Goal: Task Accomplishment & Management: Use online tool/utility

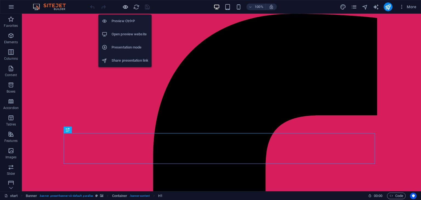
click at [127, 6] on icon "button" at bounding box center [125, 7] width 6 height 6
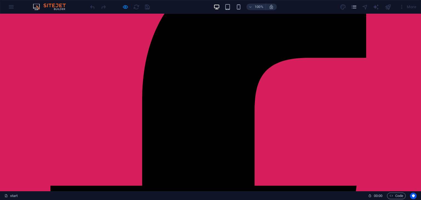
scroll to position [53, 0]
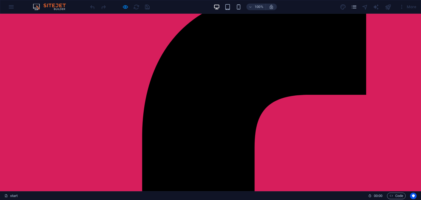
scroll to position [21, 0]
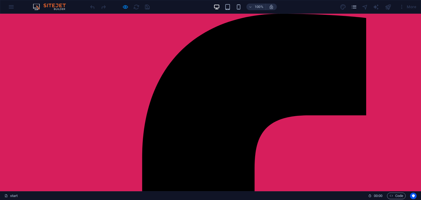
scroll to position [0, 0]
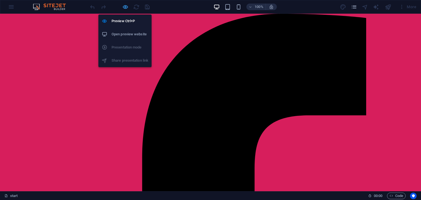
click at [125, 8] on icon "button" at bounding box center [125, 7] width 6 height 6
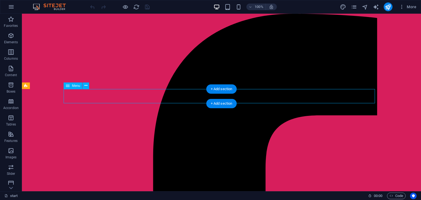
select select
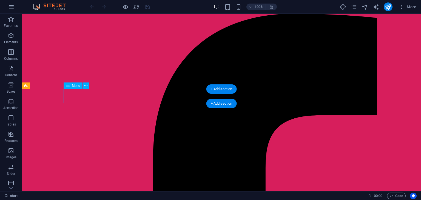
select select
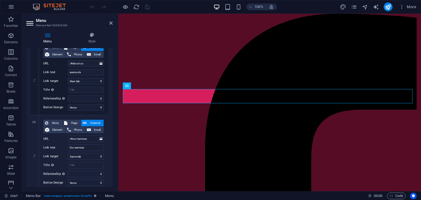
scroll to position [136, 0]
click at [86, 147] on input "Our services" at bounding box center [86, 147] width 36 height 7
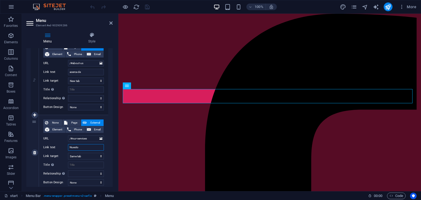
type input "Nuestos"
select select
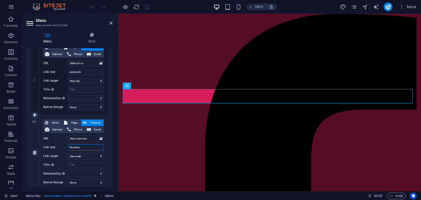
select select
type input "Nuestos servicios"
select select
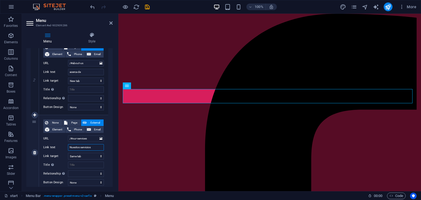
select select
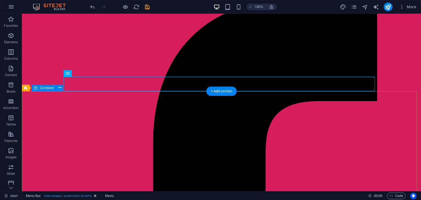
scroll to position [12, 0]
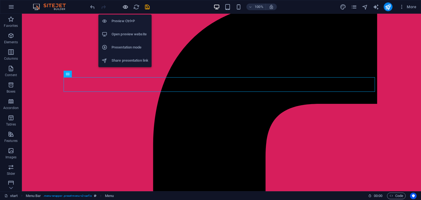
click at [123, 7] on icon "button" at bounding box center [125, 7] width 6 height 6
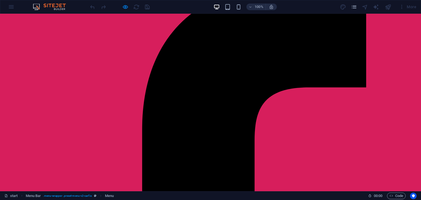
scroll to position [0, 0]
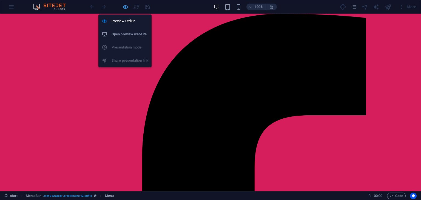
click at [126, 7] on icon "button" at bounding box center [125, 7] width 6 height 6
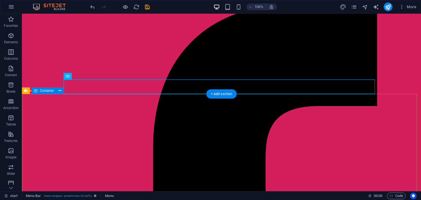
scroll to position [9, 0]
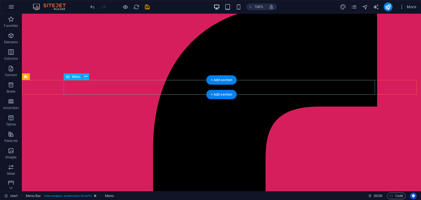
select select
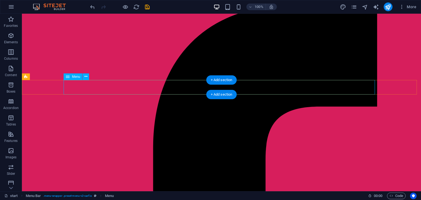
select select
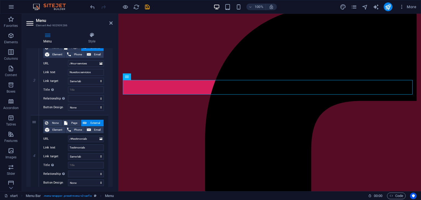
scroll to position [212, 0]
click at [83, 147] on input "Testimonials" at bounding box center [86, 147] width 36 height 7
type input "Vendedores"
select select
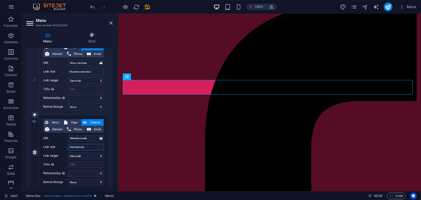
select select
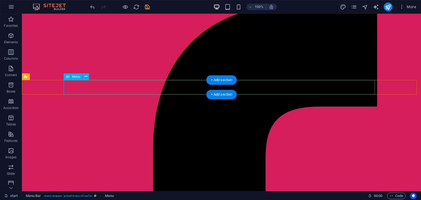
select select
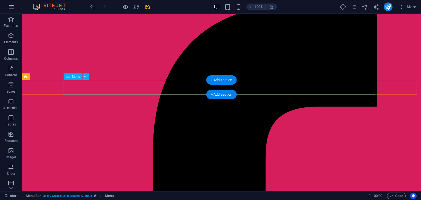
select select
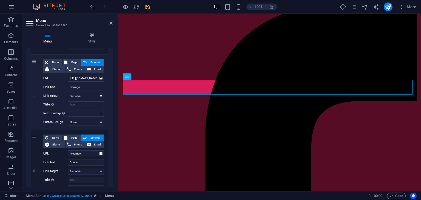
scroll to position [381, 0]
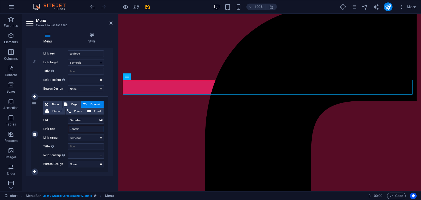
click at [84, 127] on input "Contact" at bounding box center [86, 129] width 36 height 7
type input "Contacto"
select select
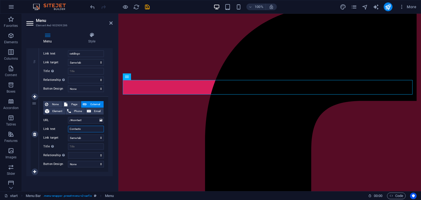
select select
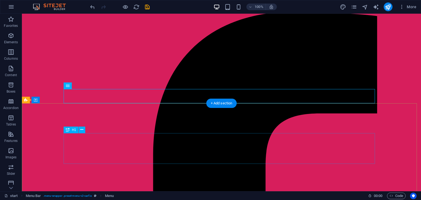
scroll to position [0, 0]
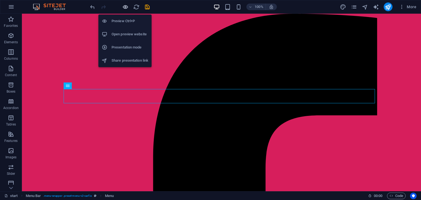
click at [125, 10] on icon "button" at bounding box center [125, 7] width 6 height 6
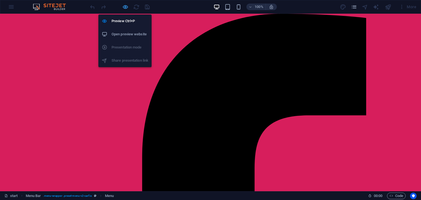
click at [126, 10] on icon "button" at bounding box center [125, 7] width 6 height 6
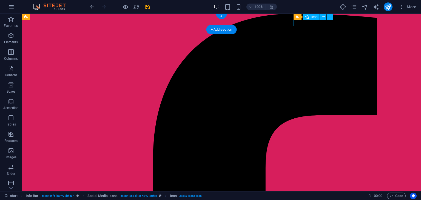
select select "xMidYMid"
select select "px"
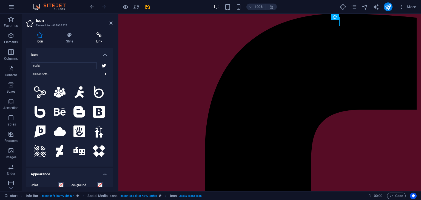
click at [97, 38] on h4 "Link" at bounding box center [99, 38] width 27 height 12
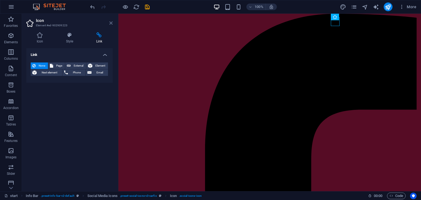
click at [111, 22] on icon at bounding box center [110, 23] width 3 height 4
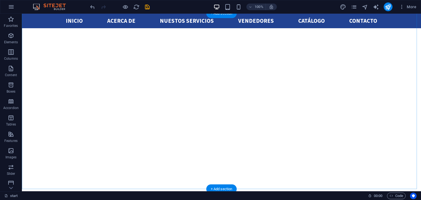
scroll to position [868, 0]
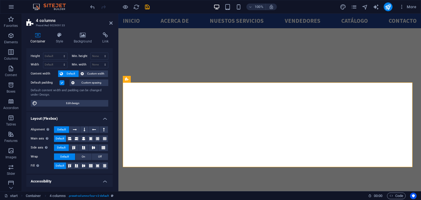
scroll to position [0, 0]
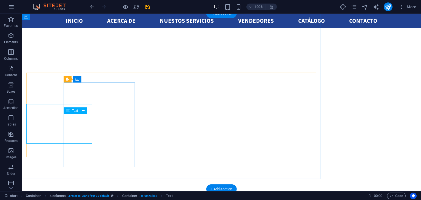
scroll to position [868, 0]
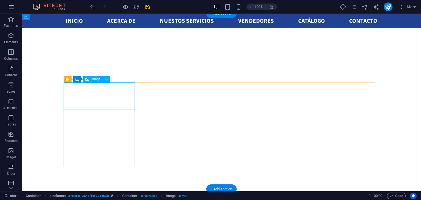
select select "px"
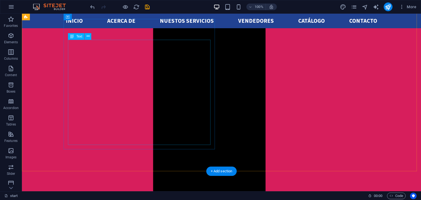
scroll to position [409, 0]
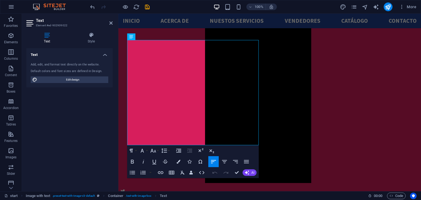
drag, startPoint x: 227, startPoint y: 143, endPoint x: 218, endPoint y: 45, distance: 98.1
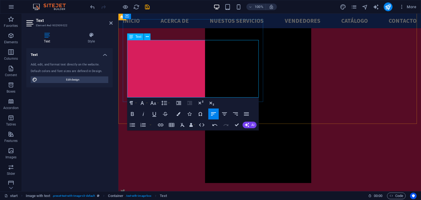
drag, startPoint x: 239, startPoint y: 62, endPoint x: 113, endPoint y: 51, distance: 126.7
copy p "Empresa ubicada en la ciudad de Quito, ecuador, dedicada a la Importación y dis…"
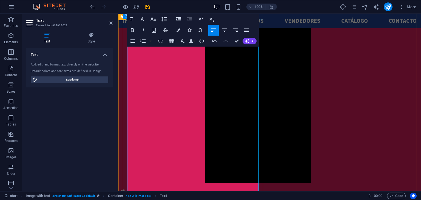
click at [133, 33] on icon "button" at bounding box center [132, 30] width 7 height 7
drag, startPoint x: 239, startPoint y: 66, endPoint x: 164, endPoint y: 61, distance: 75.7
click at [136, 29] on button "Bold" at bounding box center [132, 30] width 10 height 11
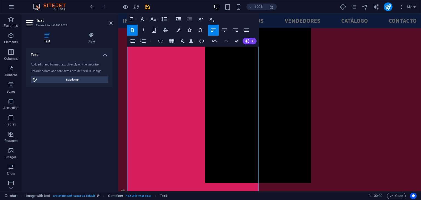
click at [136, 29] on button "Bold" at bounding box center [132, 30] width 10 height 11
click at [134, 27] on icon "button" at bounding box center [132, 30] width 7 height 7
click at [133, 32] on icon "button" at bounding box center [132, 30] width 3 height 4
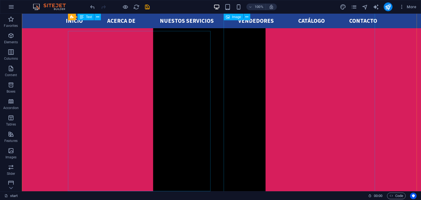
scroll to position [418, 0]
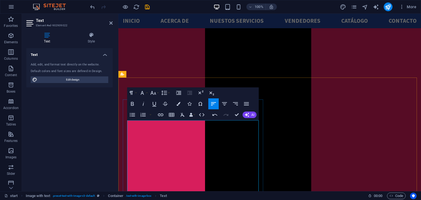
scroll to position [329, 0]
click at [246, 105] on icon "button" at bounding box center [246, 104] width 7 height 7
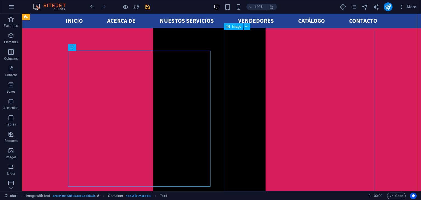
scroll to position [399, 0]
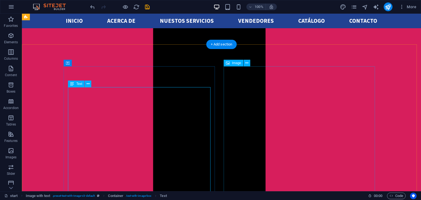
scroll to position [358, 0]
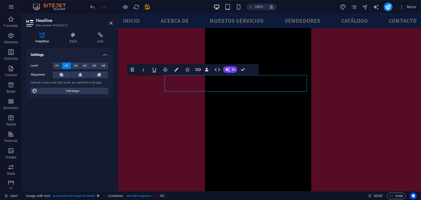
click at [117, 82] on div at bounding box center [117, 103] width 1 height 178
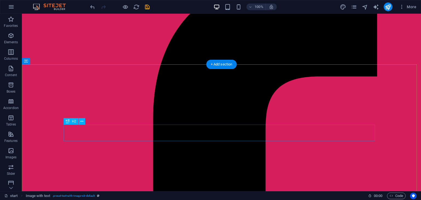
scroll to position [0, 0]
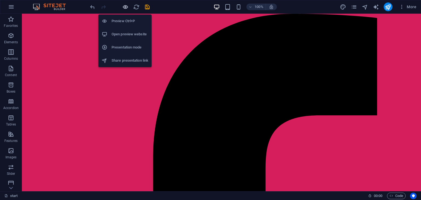
click at [126, 4] on icon "button" at bounding box center [125, 7] width 6 height 6
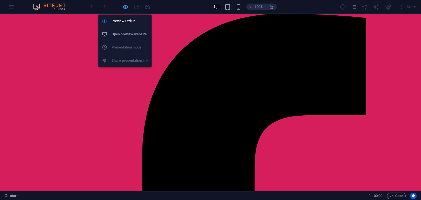
click at [126, 7] on icon "button" at bounding box center [125, 7] width 6 height 6
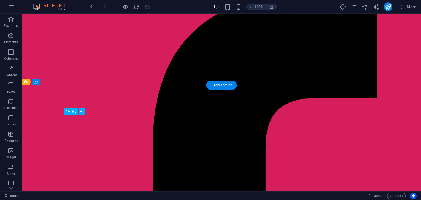
scroll to position [18, 0]
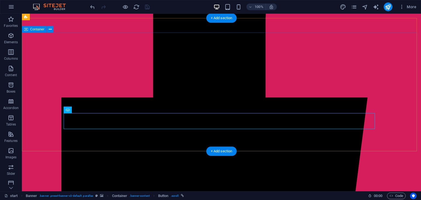
scroll to position [30, 0]
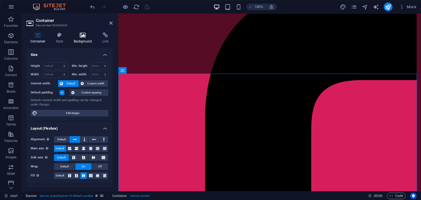
click at [88, 32] on icon at bounding box center [83, 34] width 27 height 5
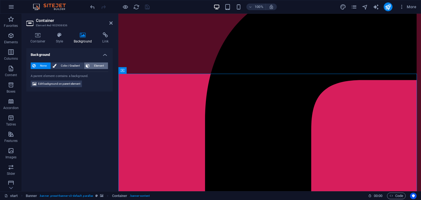
click at [87, 67] on icon at bounding box center [88, 66] width 4 height 7
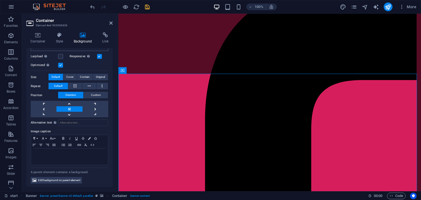
scroll to position [0, 0]
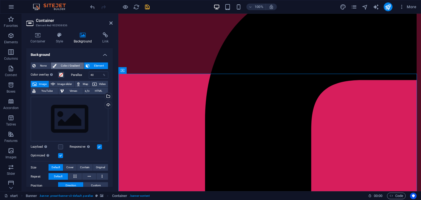
click at [71, 64] on span "Color / Gradient" at bounding box center [70, 66] width 24 height 7
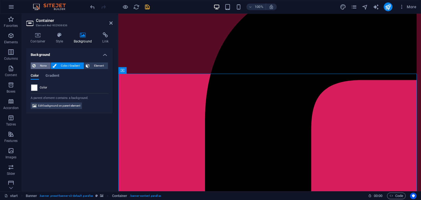
click at [40, 64] on span "None" at bounding box center [43, 66] width 12 height 7
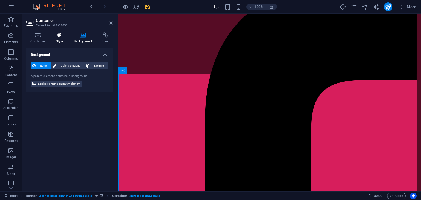
click at [56, 33] on icon at bounding box center [60, 34] width 16 height 5
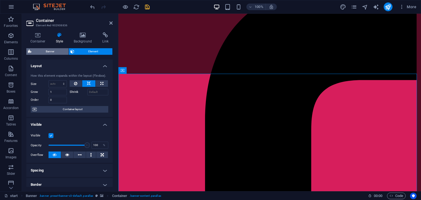
click at [51, 51] on span "Banner" at bounding box center [50, 51] width 34 height 7
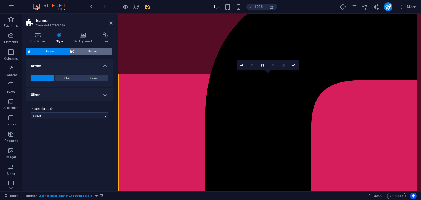
click at [93, 50] on span "Element" at bounding box center [93, 51] width 35 height 7
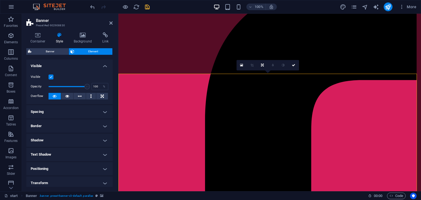
click at [38, 44] on div "Container Style Background Link Size Height Default px rem % vh vw Min. height …" at bounding box center [69, 109] width 86 height 155
click at [38, 41] on h4 "Container" at bounding box center [39, 38] width 26 height 12
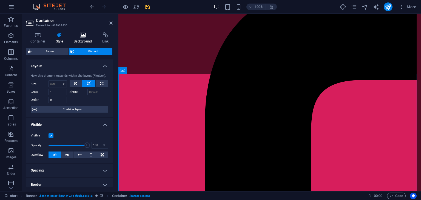
click at [78, 42] on h4 "Background" at bounding box center [84, 38] width 29 height 12
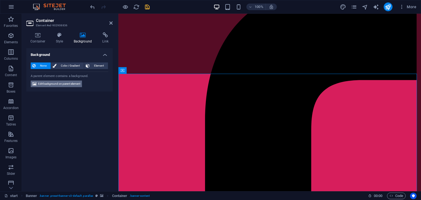
click at [67, 86] on span "Edit background on parent element" at bounding box center [59, 84] width 42 height 7
select select "ms"
select select "s"
select select "progressive"
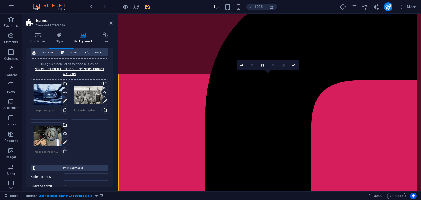
scroll to position [37, 0]
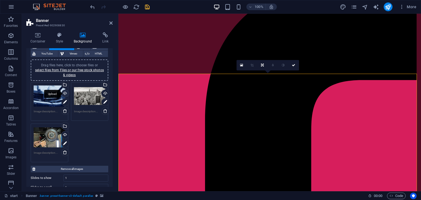
click at [65, 91] on div "Upload" at bounding box center [65, 94] width 8 height 8
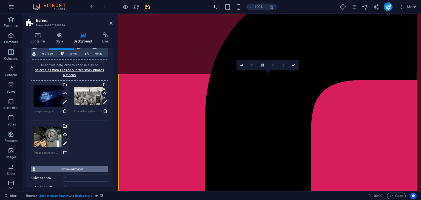
click at [63, 168] on span "Remove all images" at bounding box center [72, 169] width 70 height 7
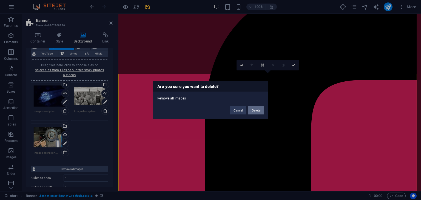
click at [255, 107] on button "Delete" at bounding box center [256, 110] width 15 height 8
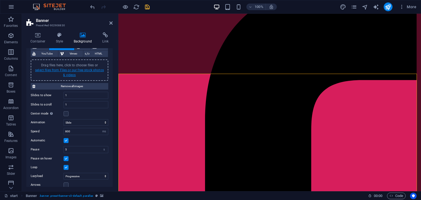
click at [82, 70] on link "select files from Files or our free stock photos & videos" at bounding box center [69, 72] width 69 height 9
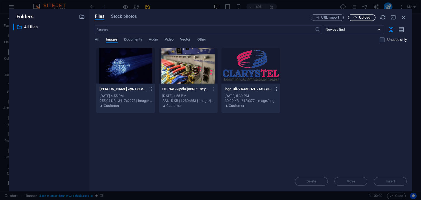
click at [354, 15] on button "Upload" at bounding box center [361, 17] width 27 height 7
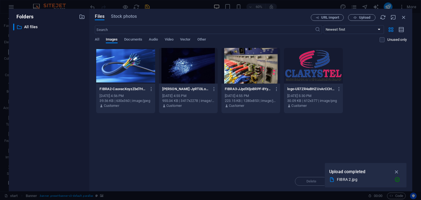
click at [124, 70] on div at bounding box center [125, 66] width 59 height 36
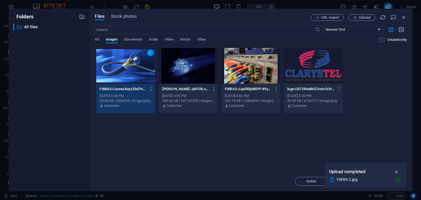
click at [124, 70] on div "1" at bounding box center [125, 66] width 59 height 36
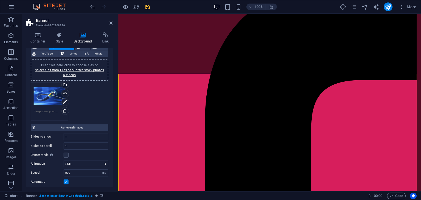
click at [77, 73] on div "Drag files here, click to choose files or select files from Files or our free s…" at bounding box center [69, 70] width 71 height 15
click at [72, 74] on link "select files from Files or our free stock photos & videos" at bounding box center [69, 72] width 69 height 9
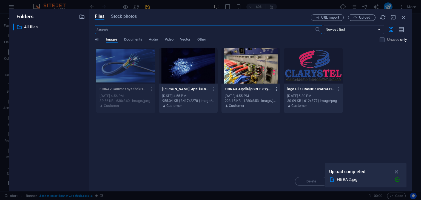
click at [177, 72] on div at bounding box center [188, 66] width 59 height 36
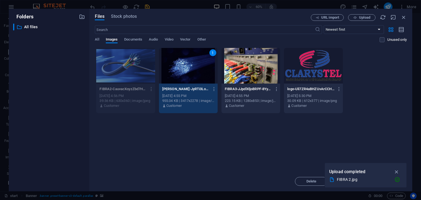
click at [177, 72] on div "1" at bounding box center [188, 66] width 59 height 36
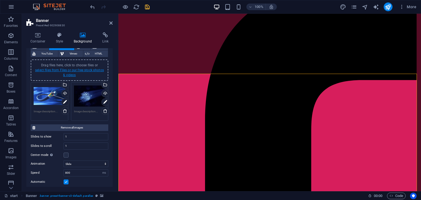
click at [66, 74] on link "select files from Files or our free stock photos & videos" at bounding box center [69, 72] width 69 height 9
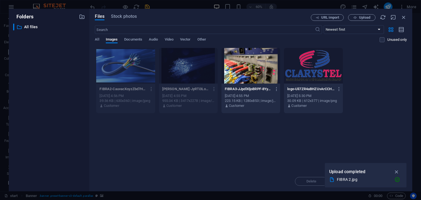
click at [244, 77] on div at bounding box center [251, 66] width 59 height 36
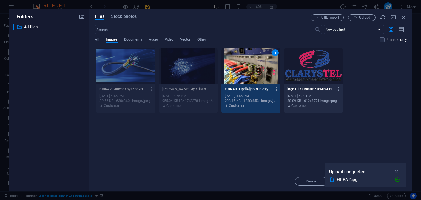
click at [244, 77] on div "1" at bounding box center [251, 66] width 59 height 36
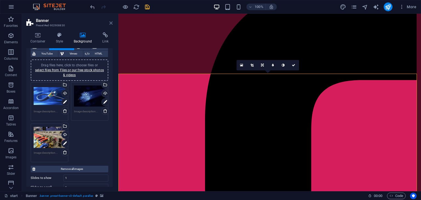
click at [112, 23] on icon at bounding box center [110, 23] width 3 height 4
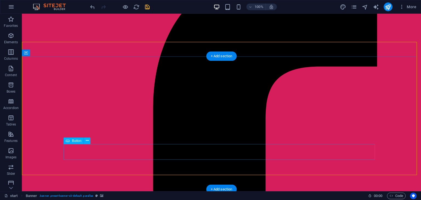
scroll to position [47, 0]
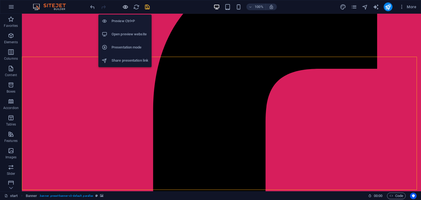
click at [126, 8] on icon "button" at bounding box center [125, 7] width 6 height 6
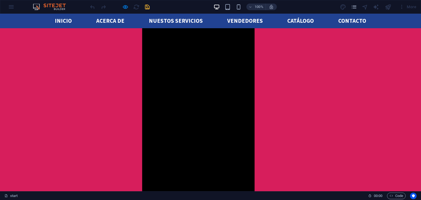
scroll to position [385, 0]
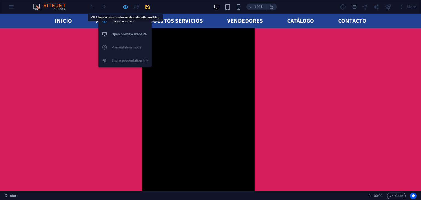
click at [126, 4] on icon "button" at bounding box center [125, 7] width 6 height 6
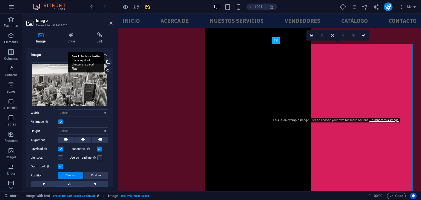
click at [104, 61] on div "Select files from the file manager, stock photos, or upload file(s)" at bounding box center [86, 62] width 36 height 21
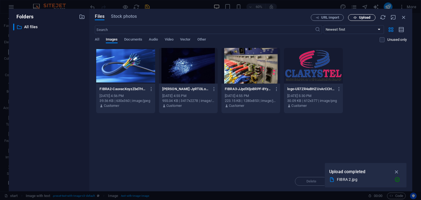
click at [360, 16] on span "Upload" at bounding box center [364, 17] width 11 height 3
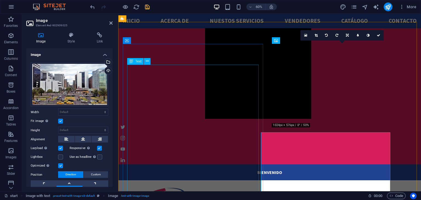
scroll to position [385, 0]
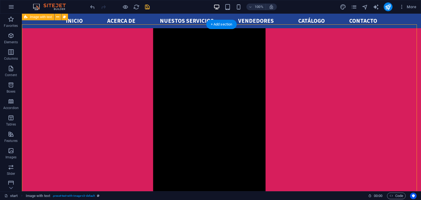
scroll to position [382, 0]
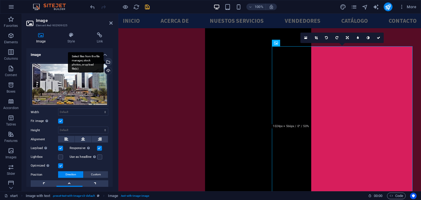
click at [107, 63] on div "Select files from the file manager, stock photos, or upload file(s)" at bounding box center [108, 62] width 8 height 8
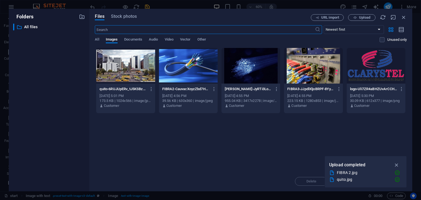
scroll to position [471, 0]
click at [368, 16] on span "Upload" at bounding box center [364, 17] width 11 height 3
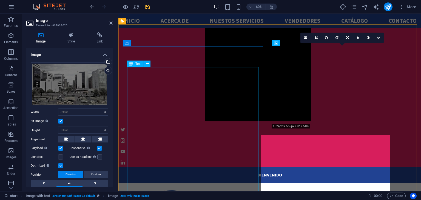
scroll to position [382, 0]
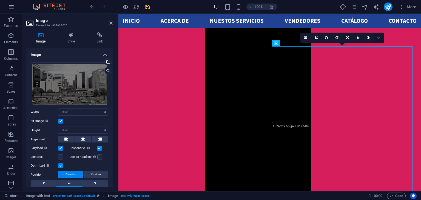
click at [379, 39] on link at bounding box center [379, 38] width 10 height 10
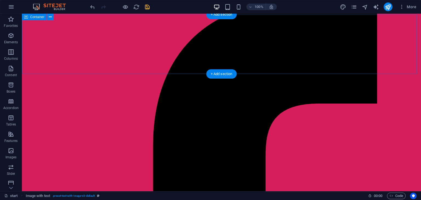
scroll to position [0, 0]
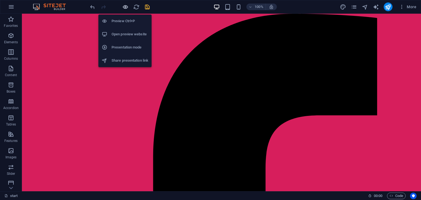
click at [125, 10] on icon "button" at bounding box center [125, 7] width 6 height 6
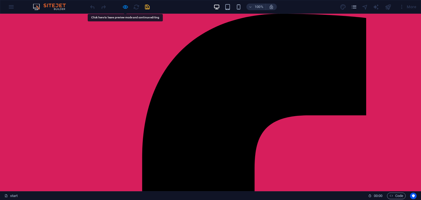
drag, startPoint x: 225, startPoint y: 89, endPoint x: 194, endPoint y: 97, distance: 32.1
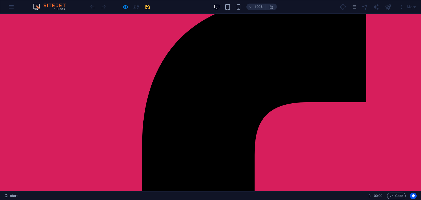
scroll to position [13, 0]
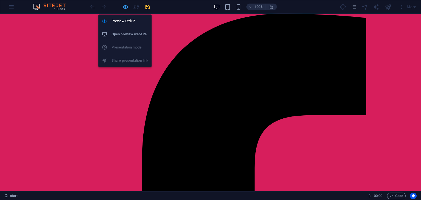
click at [125, 7] on icon "button" at bounding box center [125, 7] width 6 height 6
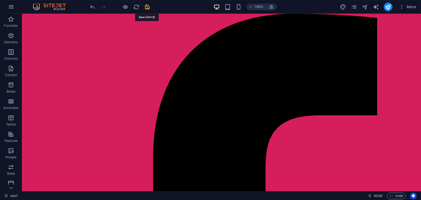
click at [147, 7] on icon "save" at bounding box center [147, 7] width 6 height 6
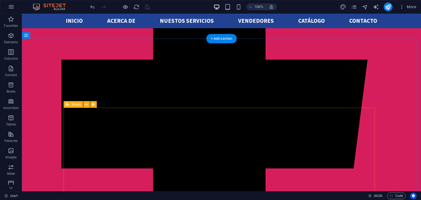
scroll to position [184, 0]
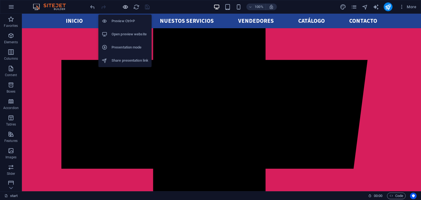
click at [128, 8] on icon "button" at bounding box center [125, 7] width 6 height 6
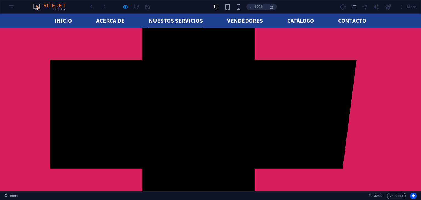
click at [178, 16] on link "Nuestos servicios" at bounding box center [176, 21] width 54 height 15
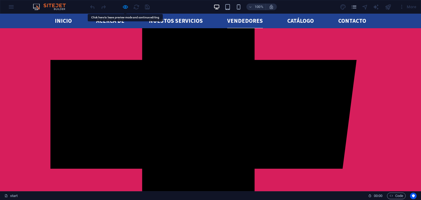
click at [243, 22] on link "Vendedores" at bounding box center [245, 21] width 36 height 15
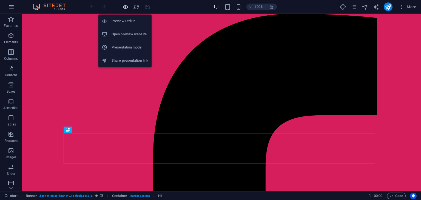
click at [126, 4] on icon "button" at bounding box center [125, 7] width 6 height 6
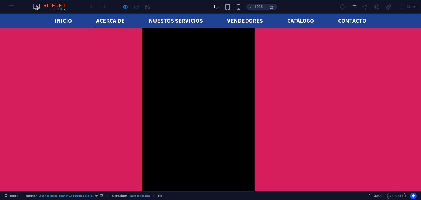
scroll to position [374, 0]
click at [163, 24] on link "Nuestos servicios" at bounding box center [176, 21] width 54 height 15
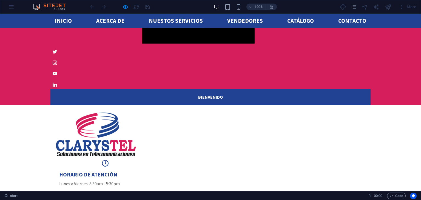
scroll to position [584, 0]
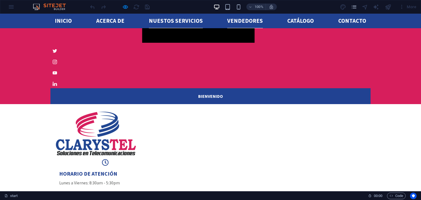
click at [240, 23] on link "Vendedores" at bounding box center [245, 21] width 36 height 15
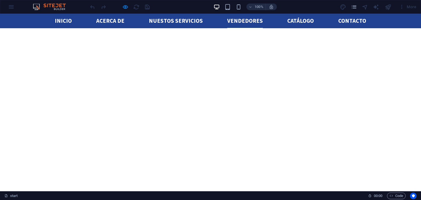
scroll to position [885, 0]
click at [297, 19] on link "catálogo" at bounding box center [301, 21] width 27 height 15
click at [353, 20] on link "Contacto" at bounding box center [353, 21] width 28 height 15
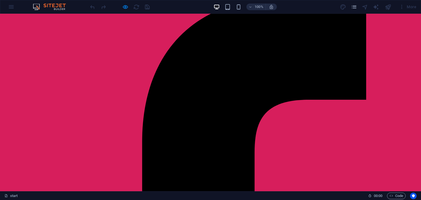
scroll to position [0, 0]
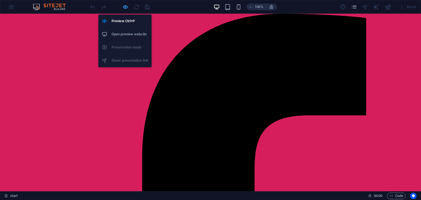
click at [126, 10] on icon "button" at bounding box center [125, 7] width 6 height 6
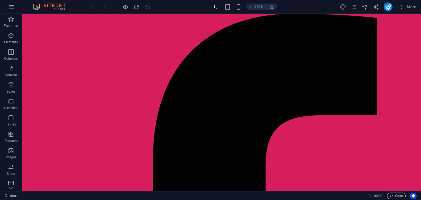
click at [400, 193] on span "Code" at bounding box center [397, 196] width 14 height 7
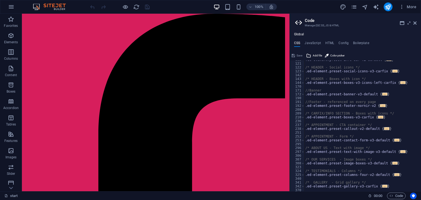
scroll to position [42, 0]
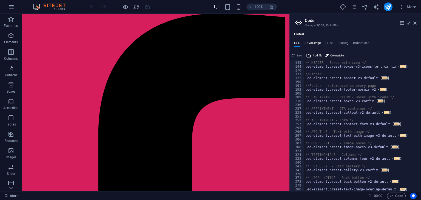
click at [317, 42] on h4 "JavaScript" at bounding box center [313, 44] width 16 height 6
type textarea "/* JS for preset "Menu V2" */"
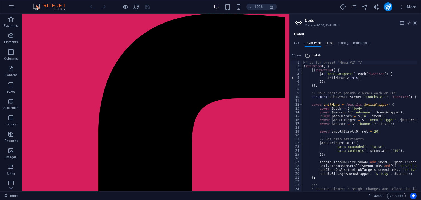
click at [327, 42] on h4 "HTML" at bounding box center [330, 44] width 9 height 6
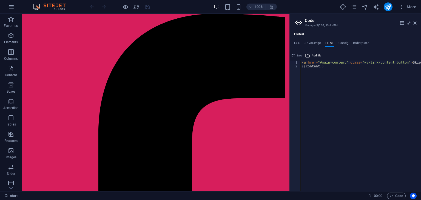
click at [350, 82] on div "< a href = "#main-content" class = "wv-link-content button" > Skip to main cont…" at bounding box center [375, 128] width 148 height 134
type textarea "{{content}}"
click at [339, 44] on h4 "Config" at bounding box center [344, 44] width 10 height 6
type textarea "$color-background: #ffffff;"
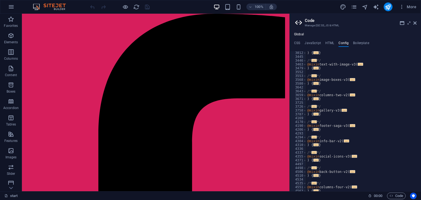
scroll to position [290, 0]
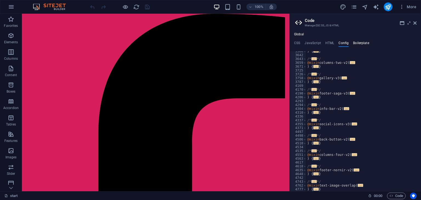
click at [366, 41] on h4 "Boilerplate" at bounding box center [361, 44] width 16 height 6
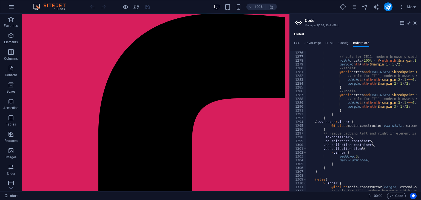
scroll to position [2795, 0]
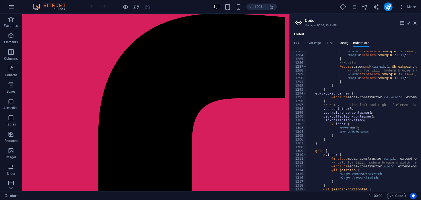
click at [341, 43] on h4 "Config" at bounding box center [344, 44] width 10 height 6
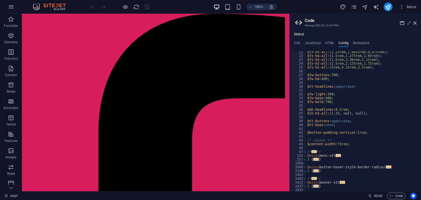
scroll to position [0, 0]
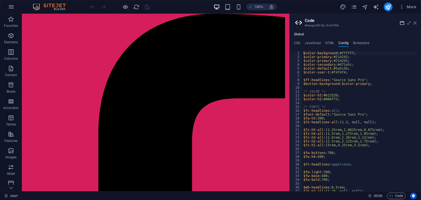
click at [415, 24] on icon at bounding box center [415, 23] width 3 height 4
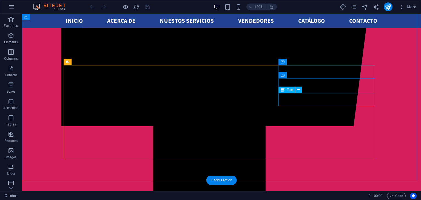
scroll to position [150, 0]
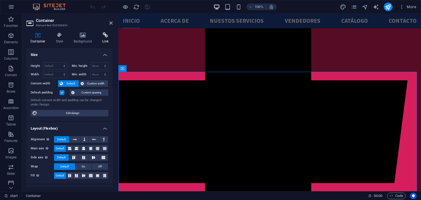
click at [103, 35] on icon at bounding box center [105, 34] width 15 height 5
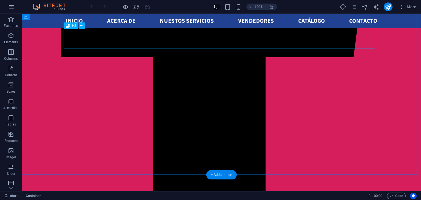
scroll to position [295, 0]
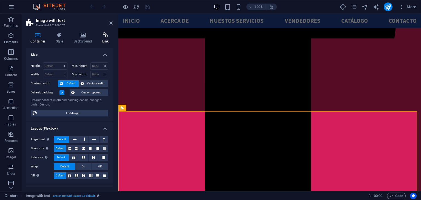
click at [106, 39] on h4 "Link" at bounding box center [105, 38] width 15 height 12
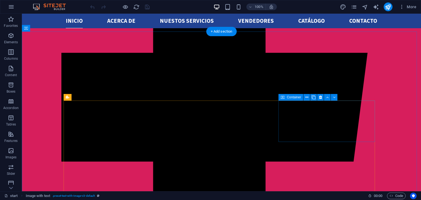
scroll to position [139, 0]
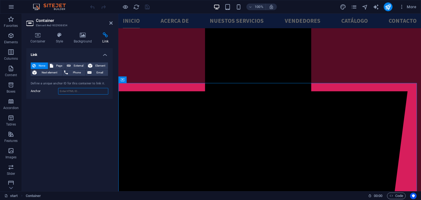
click at [74, 90] on input "Anchor" at bounding box center [83, 91] width 50 height 7
type input "marcasclarystel"
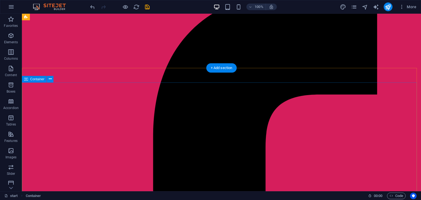
scroll to position [21, 0]
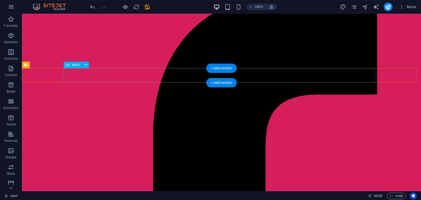
select select
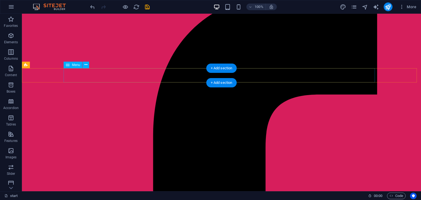
select select
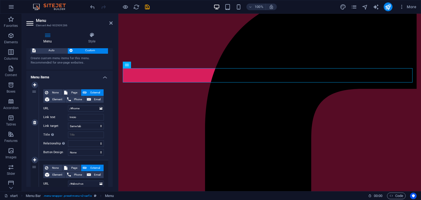
scroll to position [16, 0]
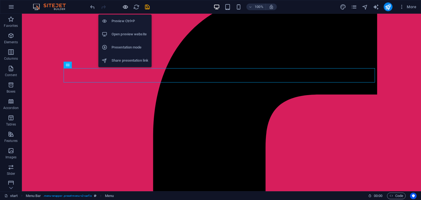
click at [124, 5] on icon "button" at bounding box center [125, 7] width 6 height 6
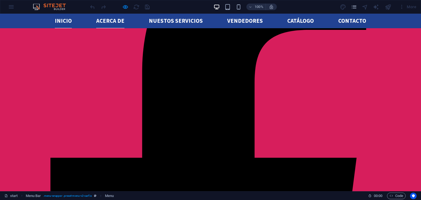
scroll to position [0, 0]
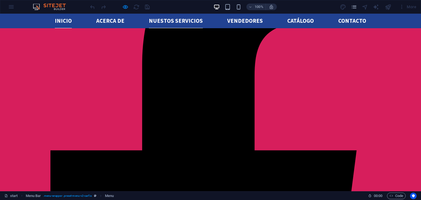
scroll to position [89, 0]
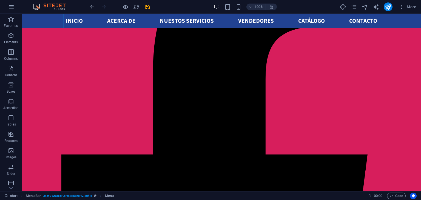
click at [148, 19] on nav "Inicio acerca de Nuestos servicios Vendedores catálogo Contacto" at bounding box center [222, 21] width 312 height 15
select select
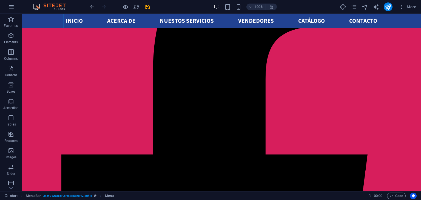
select select
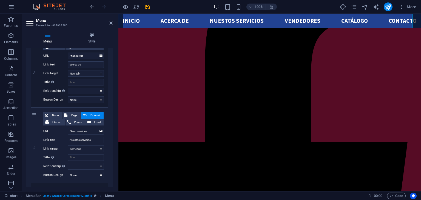
scroll to position [145, 0]
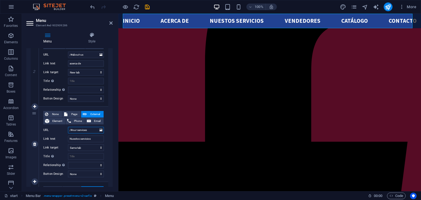
click at [87, 130] on input "/#our-services" at bounding box center [86, 130] width 36 height 7
type input "/#"
select select
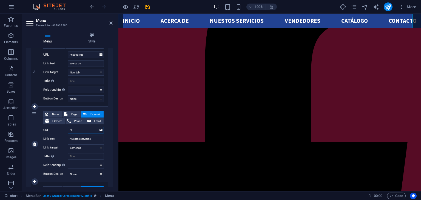
select select
type input "/#marcas"
select select
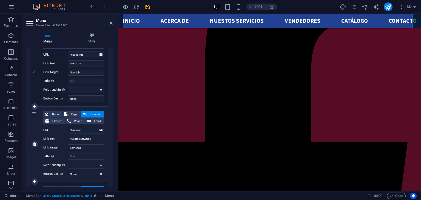
select select
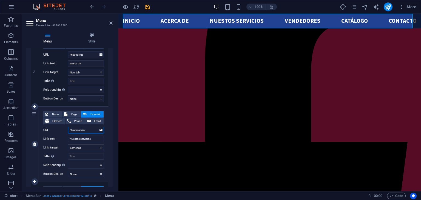
type input "/#marcasclary"
select select
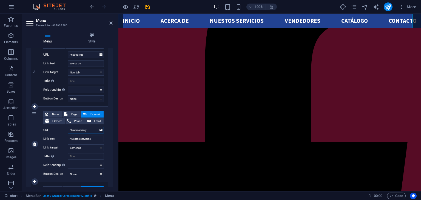
select select
type input "/#marcasclarystel"
select select
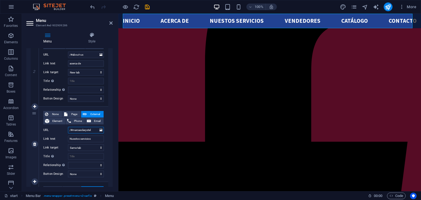
select select
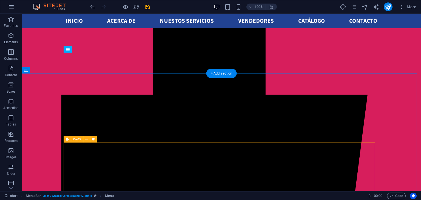
scroll to position [135, 0]
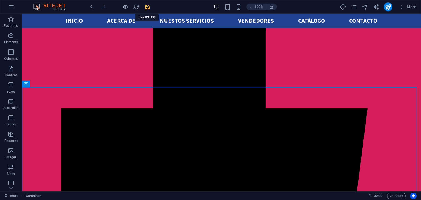
click at [146, 9] on icon "save" at bounding box center [147, 7] width 6 height 6
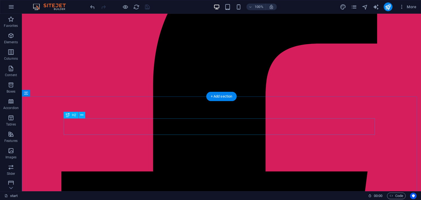
scroll to position [54, 0]
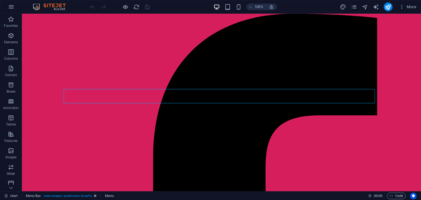
select select
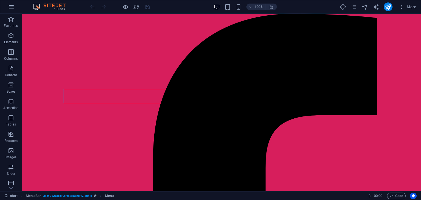
select select
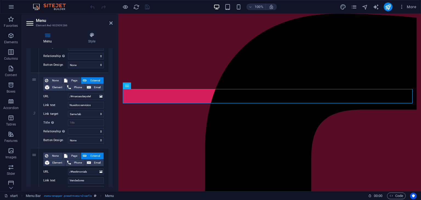
scroll to position [179, 0]
click at [34, 149] on icon at bounding box center [34, 148] width 3 height 4
select select
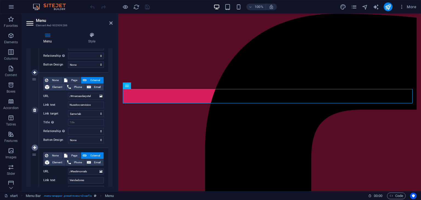
select select
type input "/#testimonials"
type input "Vendedores"
select select
type input "[URL][DOMAIN_NAME]"
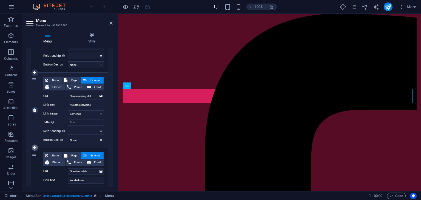
type input "catálogo"
select select
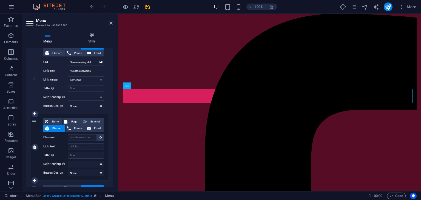
scroll to position [205, 0]
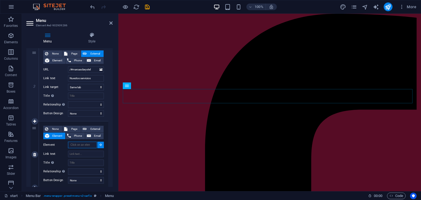
click at [80, 146] on input "Element" at bounding box center [82, 145] width 29 height 7
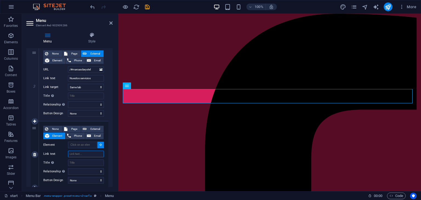
click at [80, 156] on input "Link text" at bounding box center [86, 154] width 36 height 7
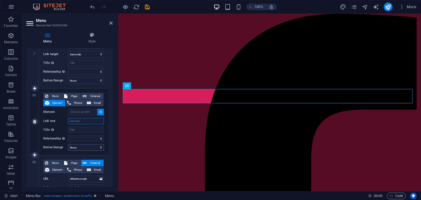
scroll to position [239, 0]
click at [92, 93] on span "External" at bounding box center [95, 95] width 14 height 7
select select
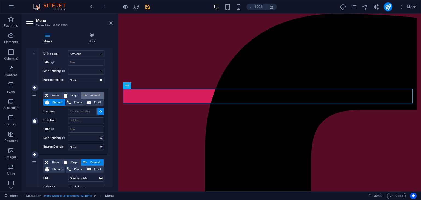
select select "blank"
select select
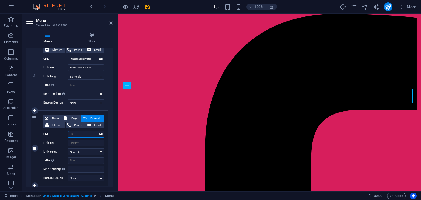
scroll to position [220, 0]
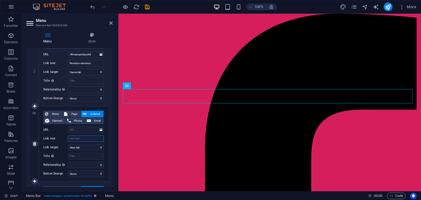
click at [84, 140] on input "Link text" at bounding box center [86, 139] width 36 height 7
type input "Marcas"
select select
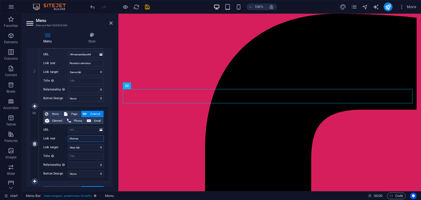
select select
type input "Marcas"
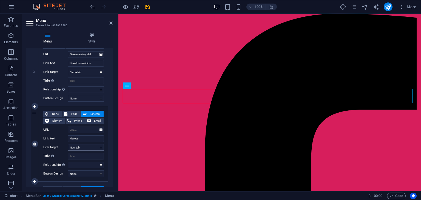
click at [90, 149] on div "None Page External Element Phone Email Page start Element URL Phone Email Link …" at bounding box center [73, 140] width 61 height 58
click at [90, 149] on select "New tab Same tab Overlay" at bounding box center [86, 147] width 36 height 7
select select
click at [68, 144] on select "New tab Same tab Overlay" at bounding box center [86, 147] width 36 height 7
select select
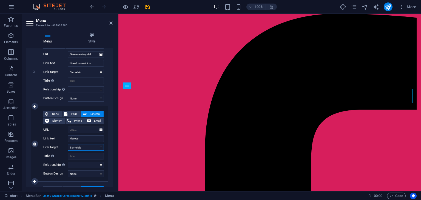
select select
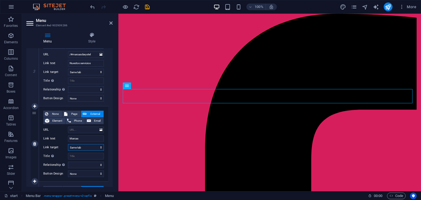
select select
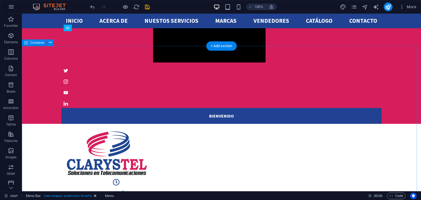
scroll to position [564, 0]
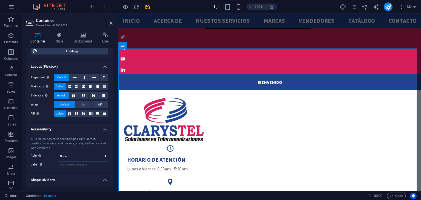
scroll to position [65, 0]
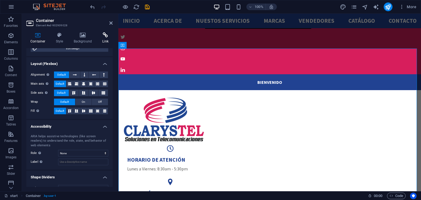
click at [100, 40] on h4 "Link" at bounding box center [105, 38] width 15 height 12
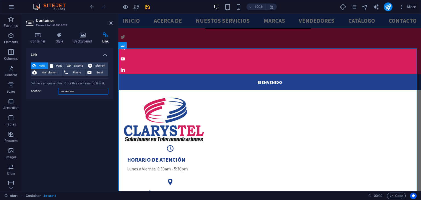
click at [75, 93] on input "our-services" at bounding box center [83, 91] width 50 height 7
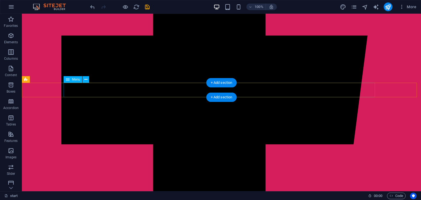
scroll to position [0, 0]
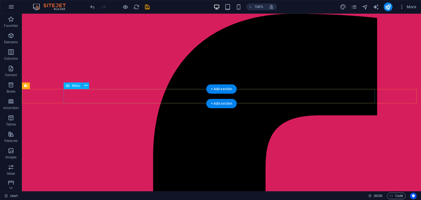
select select
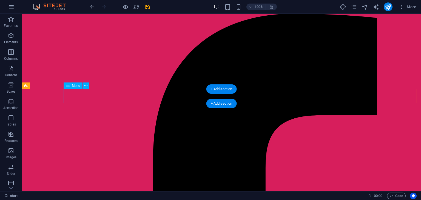
select select
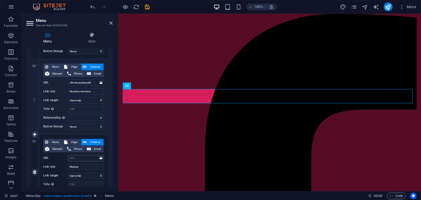
scroll to position [192, 0]
click at [84, 156] on input "URL" at bounding box center [86, 158] width 36 height 7
paste input "our-services"
type input "our-services"
select select
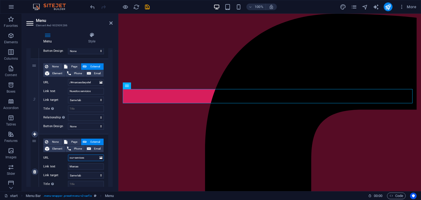
select select
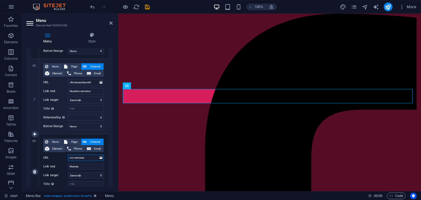
select select
type input "/our-services"
select select
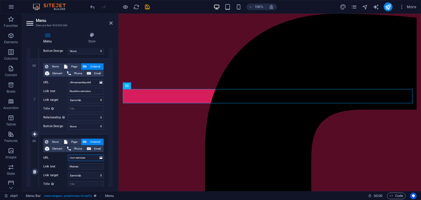
select select
type input "/·our-services"
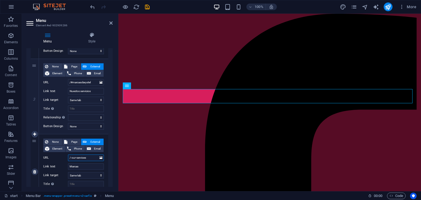
select select
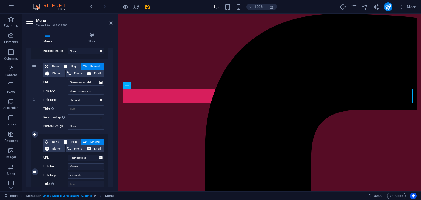
select select
type input "/our-services"
select select
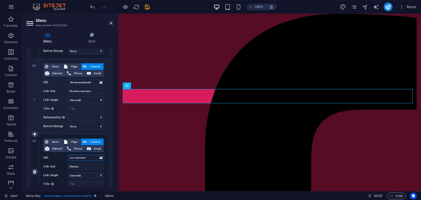
select select
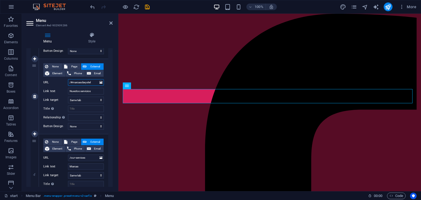
click at [74, 85] on input "/#marcasclarystel" at bounding box center [86, 82] width 36 height 7
click at [71, 158] on input "/our-services" at bounding box center [86, 158] width 36 height 7
paste input "#"
type input "/#our-services"
select select
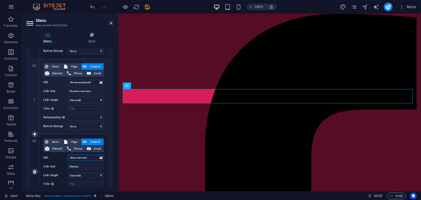
select select
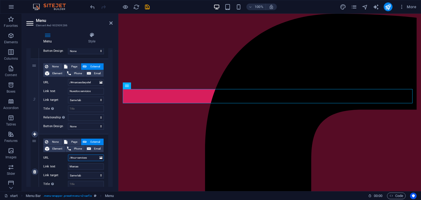
select select
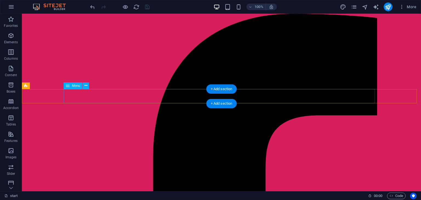
select select
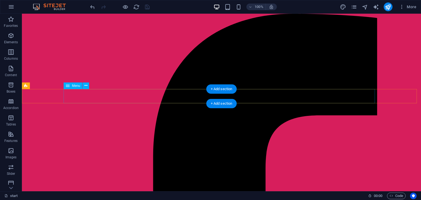
select select
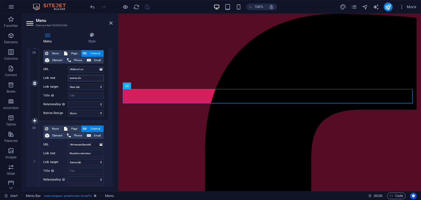
scroll to position [130, 0]
click at [75, 153] on input "Nuestos servicios" at bounding box center [86, 153] width 36 height 7
type input "Nuestros servicios"
select select
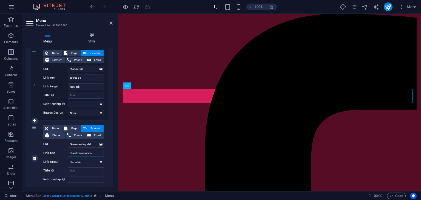
select select
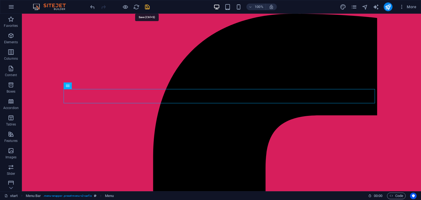
click at [149, 9] on icon "save" at bounding box center [147, 7] width 6 height 6
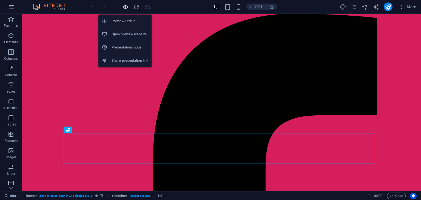
click at [0, 0] on icon "button" at bounding box center [0, 0] width 0 height 0
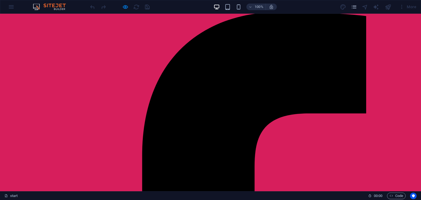
scroll to position [2, 0]
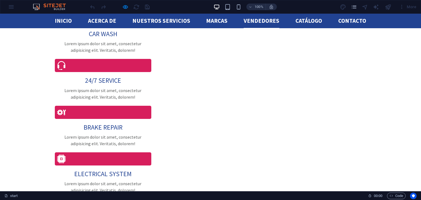
scroll to position [1319, 0]
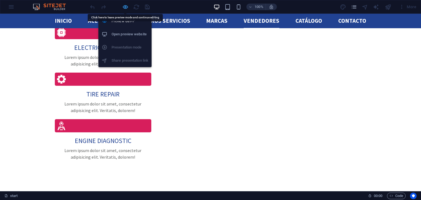
click at [0, 0] on icon "button" at bounding box center [0, 0] width 0 height 0
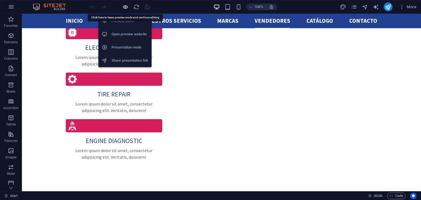
scroll to position [1303, 0]
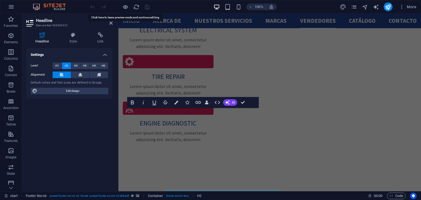
scroll to position [1221, 0]
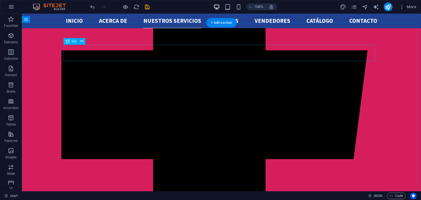
scroll to position [190, 0]
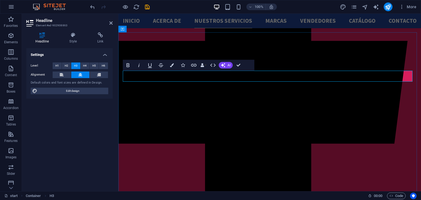
scroll to position [129, 1]
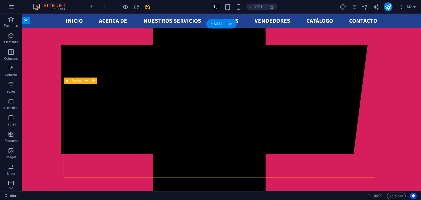
scroll to position [199, 0]
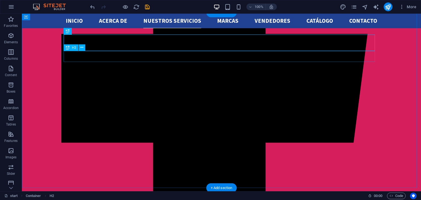
scroll to position [210, 0]
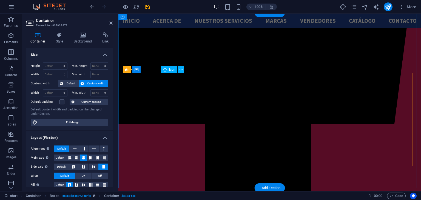
select select "xMidYMid"
select select "px"
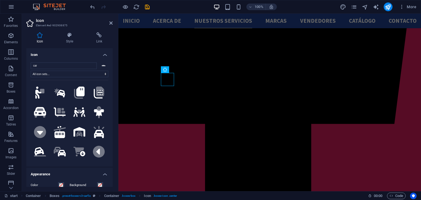
scroll to position [258, 0]
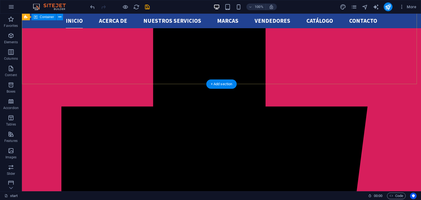
scroll to position [138, 0]
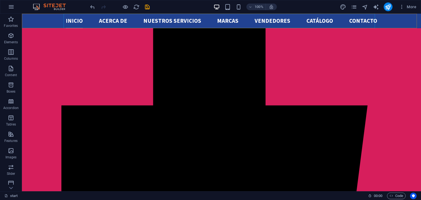
click at [367, 24] on nav "Inicio acerca de Nuestros servicios Marcas Vendedores catálogo Contacto" at bounding box center [222, 21] width 312 height 15
select select
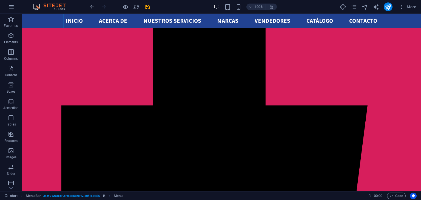
select select
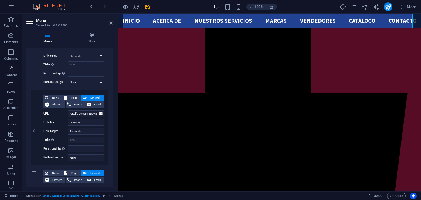
scroll to position [456, 0]
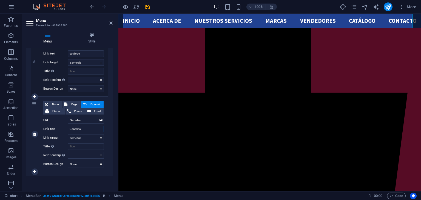
click at [83, 131] on input "Contacto" at bounding box center [86, 129] width 36 height 7
type input "Contactos"
select select
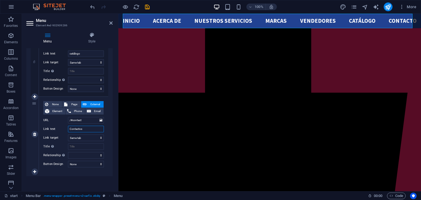
select select
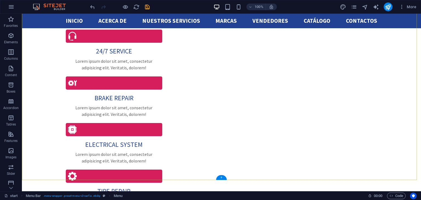
scroll to position [1294, 0]
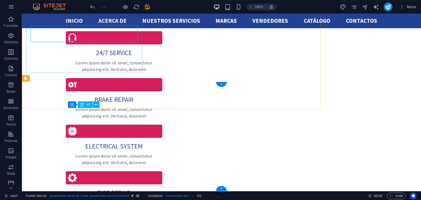
scroll to position [1294, 0]
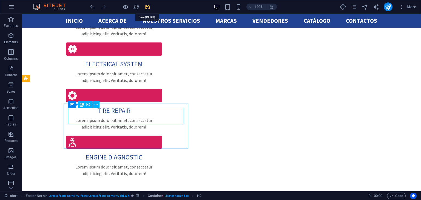
click at [54, 124] on icon "save" at bounding box center [51, 128] width 8 height 9
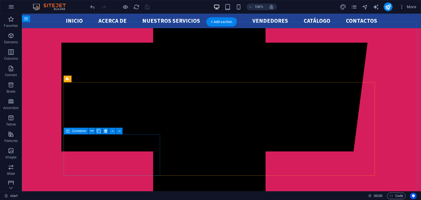
scroll to position [201, 0]
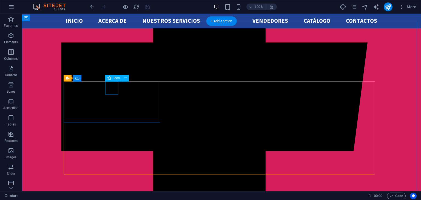
select select "xMidYMid"
select select "px"
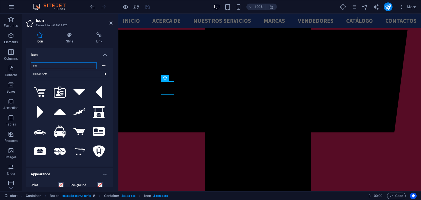
click at [56, 66] on input "car" at bounding box center [64, 66] width 66 height 7
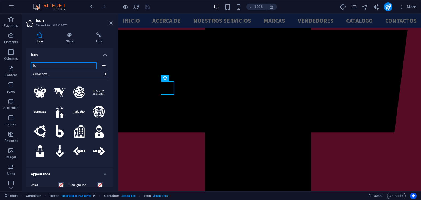
type input "b"
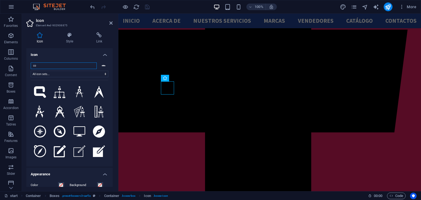
type input "c"
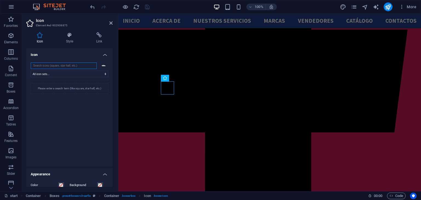
type input "n"
type input "b"
paste input "business"
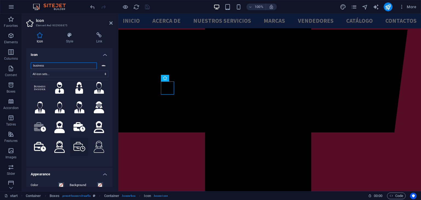
scroll to position [0, 0]
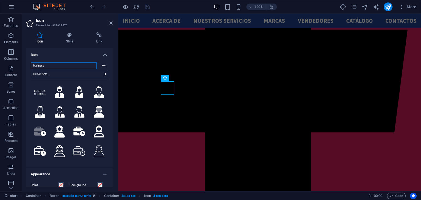
type input "business"
click at [91, 65] on input "business" at bounding box center [64, 66] width 66 height 7
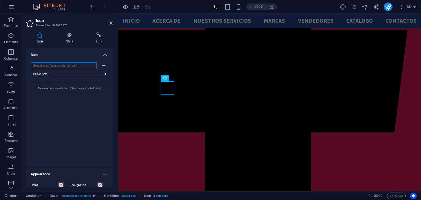
paste input "shipments"
type input "s"
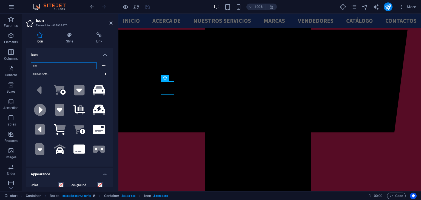
scroll to position [435, 0]
type input "car"
click at [91, 66] on input "car" at bounding box center [64, 66] width 66 height 7
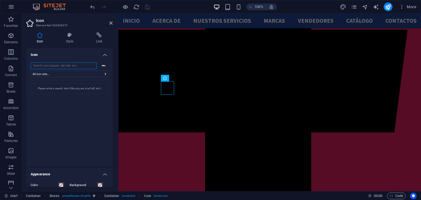
paste input "quotes"
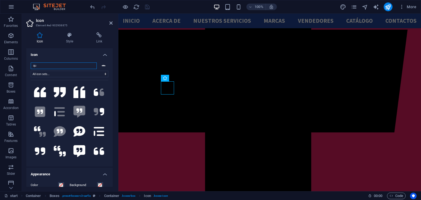
type input "q"
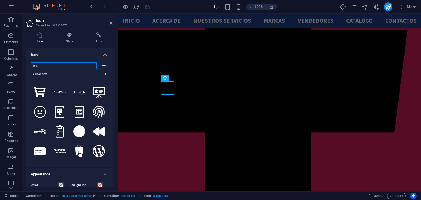
type input "price"
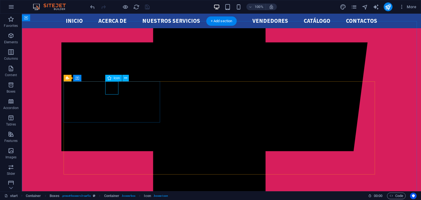
select select "xMidYMid"
select select "px"
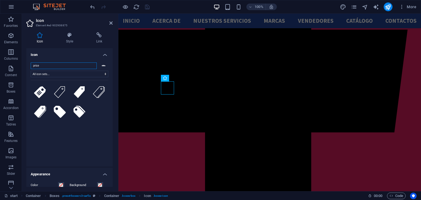
click at [66, 67] on input "price" at bounding box center [64, 66] width 66 height 7
paste input "warranty"
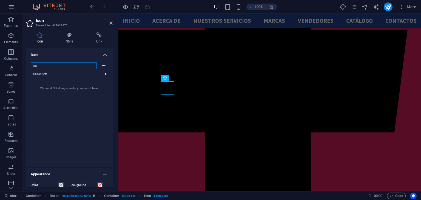
type input "w"
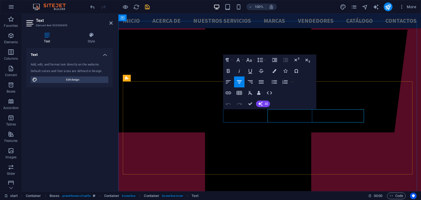
drag, startPoint x: 229, startPoint y: 114, endPoint x: 290, endPoint y: 124, distance: 61.2
copy p "Atención técnica y oportuna de nuestros asesores de ventas."
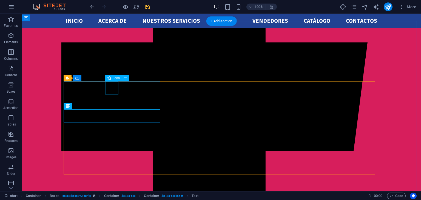
select select "xMidYMid"
select select "px"
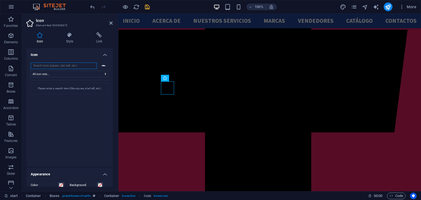
click at [78, 66] on input "search" at bounding box center [64, 66] width 66 height 7
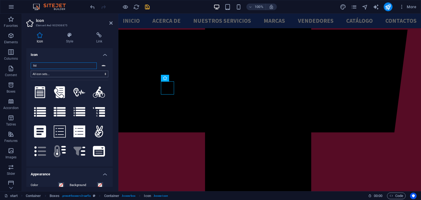
type input "list p"
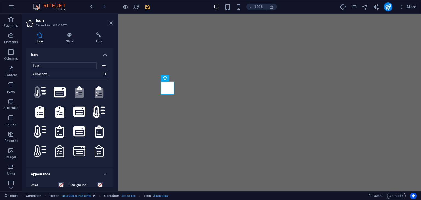
select select "xMidYMid"
select select "px"
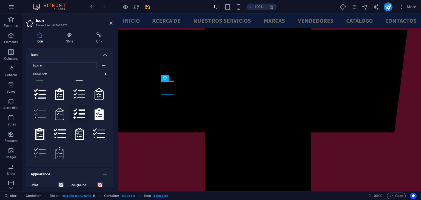
scroll to position [18, 0]
type input "list che"
click at [99, 115] on icon at bounding box center [99, 114] width 9 height 12
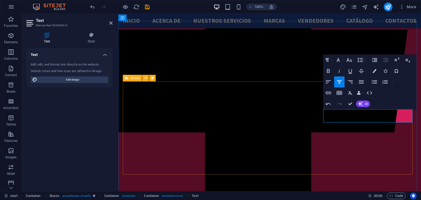
scroll to position [49, 0]
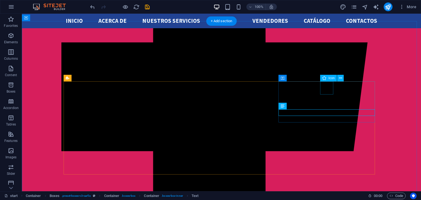
select select "xMidYMid"
select select "px"
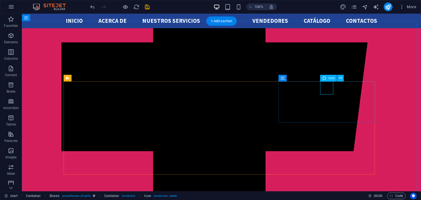
select select "xMidYMid"
select select "px"
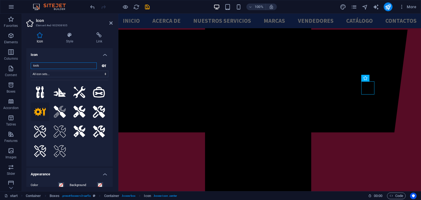
click at [90, 65] on input "tools" at bounding box center [64, 66] width 66 height 7
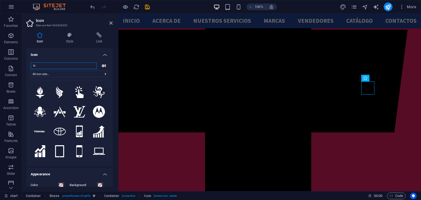
type input "t"
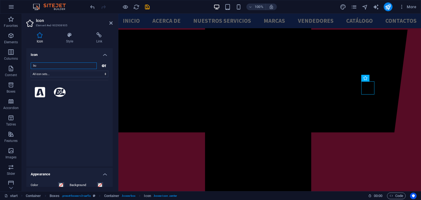
type input "b"
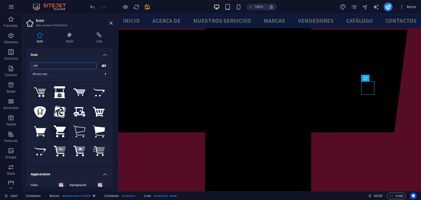
type input "cart"
click at [54, 127] on icon at bounding box center [60, 132] width 12 height 12
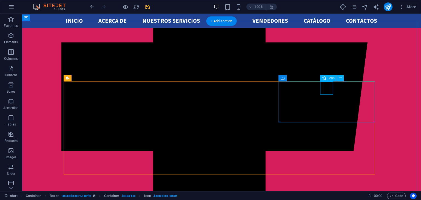
select select "xMidYMid"
select select "px"
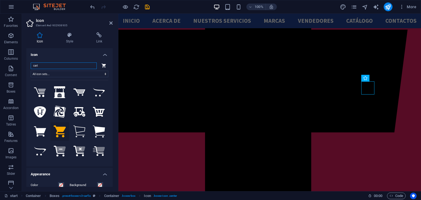
click at [91, 66] on input "cart" at bounding box center [64, 66] width 66 height 7
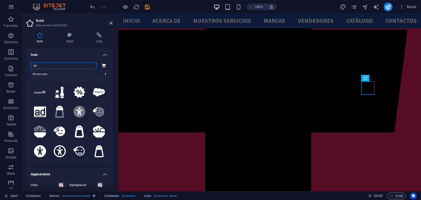
type input "sale"
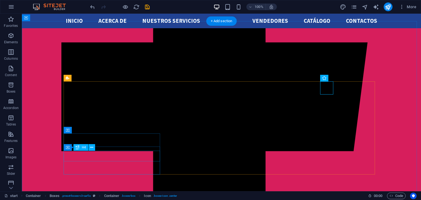
click at [89, 156] on div "H1 Banner Banner Container Container Container Container Boxes Container Contai…" at bounding box center [221, 103] width 399 height 178
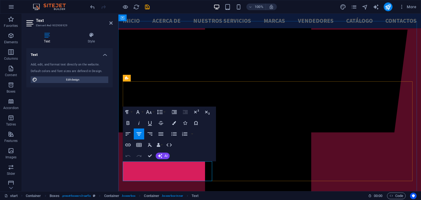
scroll to position [123, 0]
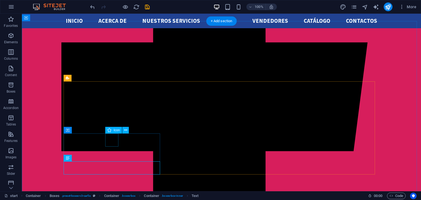
select select "xMidYMid"
select select "px"
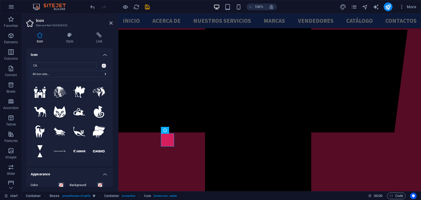
type input "CAR"
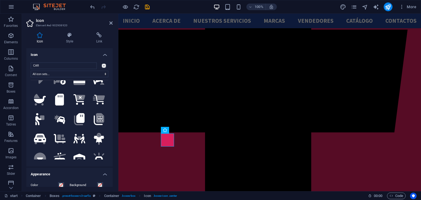
scroll to position [232, 0]
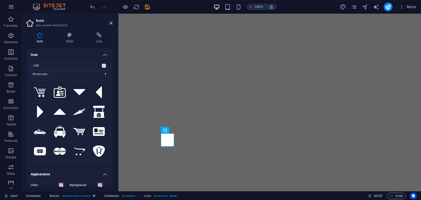
select select "xMidYMid"
select select "px"
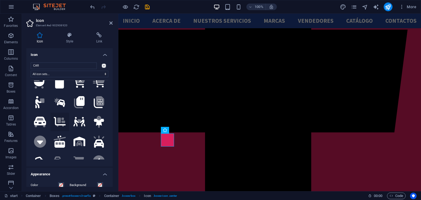
scroll to position [246, 0]
type input "CAR"
click at [41, 97] on icon ".fa-secondary{opacity:.4}" at bounding box center [39, 102] width 9 height 12
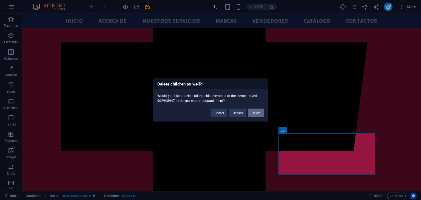
click at [257, 109] on button "Delete" at bounding box center [256, 113] width 15 height 8
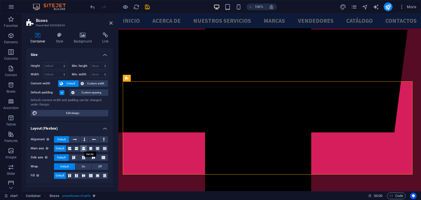
click at [85, 150] on icon at bounding box center [83, 148] width 3 height 7
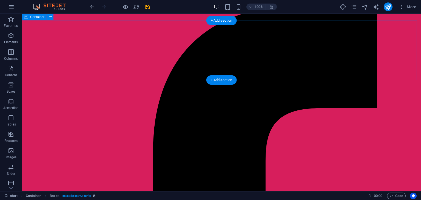
scroll to position [7, 0]
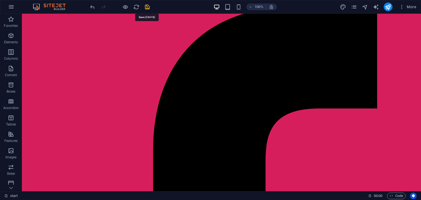
click at [145, 10] on icon "save" at bounding box center [147, 7] width 6 height 6
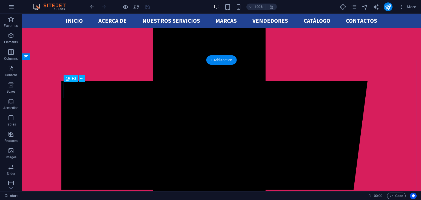
scroll to position [162, 0]
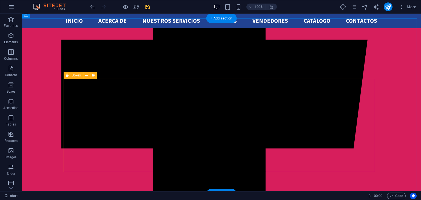
scroll to position [204, 0]
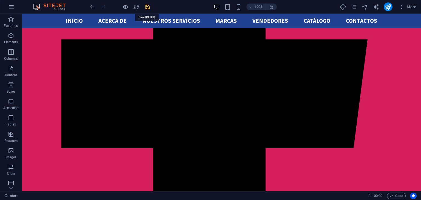
click at [147, 6] on icon "save" at bounding box center [147, 7] width 6 height 6
click at [147, 6] on div at bounding box center [119, 6] width 61 height 9
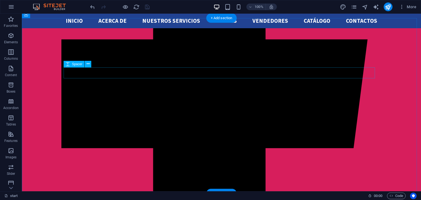
scroll to position [0, 0]
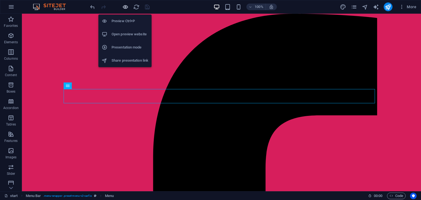
click at [124, 7] on icon "button" at bounding box center [125, 7] width 6 height 6
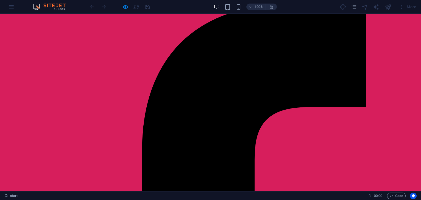
scroll to position [4, 0]
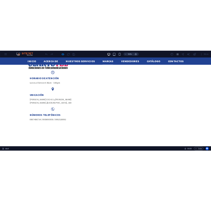
scroll to position [694, 0]
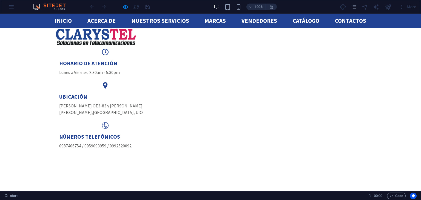
click at [301, 23] on link "catálogo" at bounding box center [306, 21] width 27 height 15
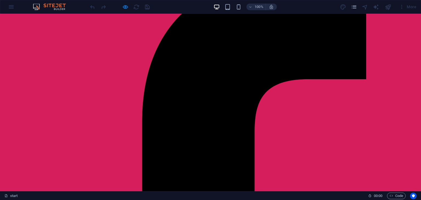
scroll to position [0, 0]
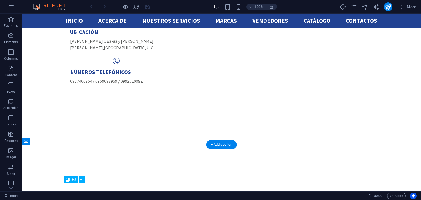
scroll to position [759, 0]
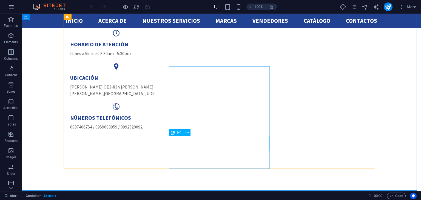
scroll to position [713, 0]
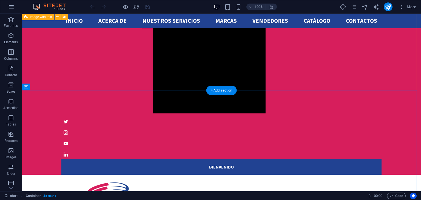
scroll to position [516, 0]
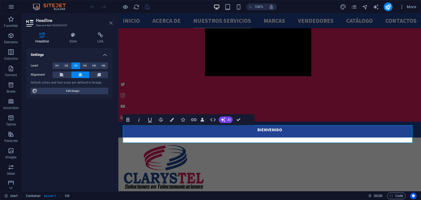
click at [110, 24] on icon at bounding box center [110, 23] width 3 height 4
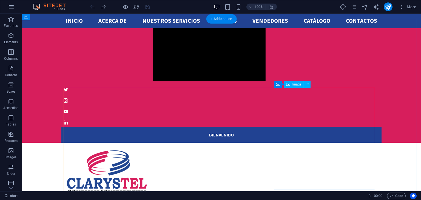
scroll to position [545, 0]
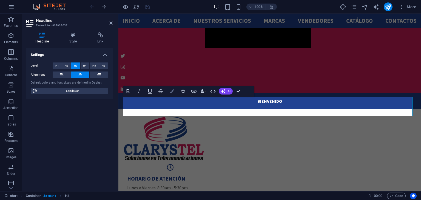
click at [171, 91] on icon "button" at bounding box center [172, 91] width 4 height 4
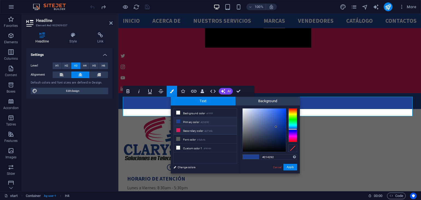
click at [192, 130] on li "Secondary color #d71e5c" at bounding box center [205, 130] width 63 height 9
type input "#d71e5c"
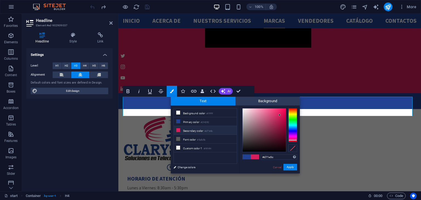
click at [192, 130] on li "Secondary color #d71e5c" at bounding box center [205, 130] width 63 height 9
click at [291, 167] on button "Apply" at bounding box center [291, 167] width 14 height 7
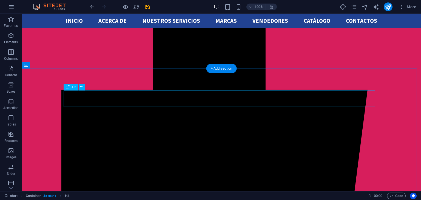
scroll to position [154, 0]
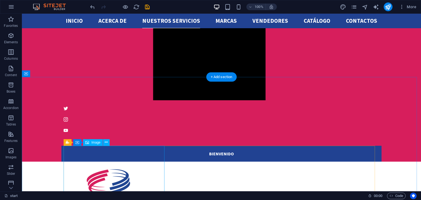
scroll to position [527, 0]
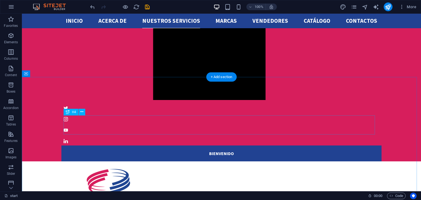
click at [74, 112] on span "H4" at bounding box center [74, 112] width 4 height 3
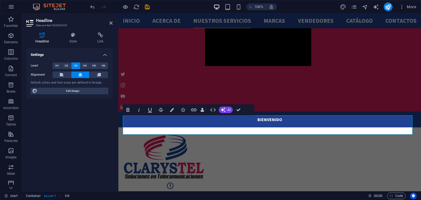
click at [75, 67] on span "H3" at bounding box center [76, 66] width 4 height 7
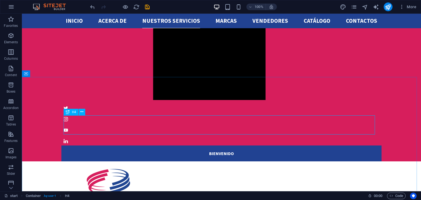
click at [76, 112] on span "H4" at bounding box center [74, 112] width 4 height 3
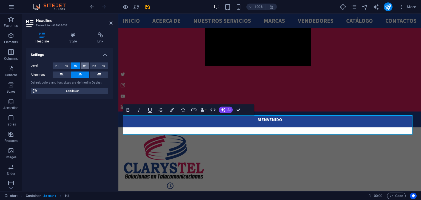
click at [83, 65] on span "H4" at bounding box center [85, 66] width 4 height 7
click at [76, 66] on span "H3" at bounding box center [76, 66] width 4 height 7
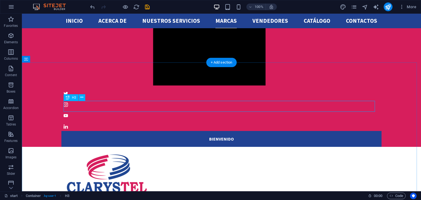
scroll to position [541, 0]
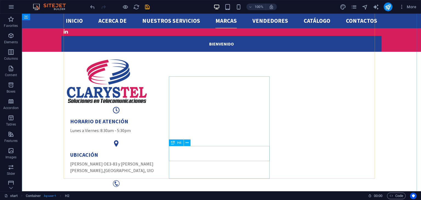
scroll to position [623, 0]
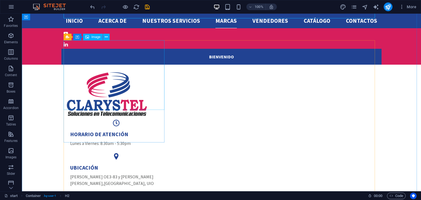
select select "%"
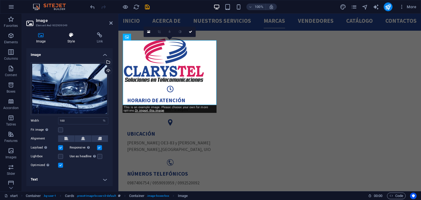
click at [71, 39] on h4 "Style" at bounding box center [72, 38] width 29 height 12
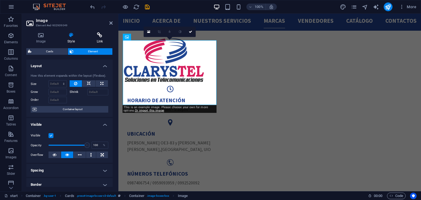
click at [97, 39] on h4 "Link" at bounding box center [100, 38] width 26 height 12
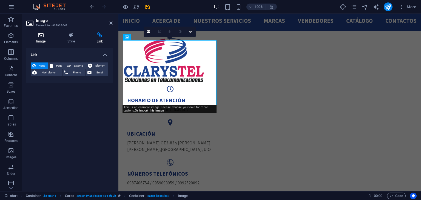
click at [53, 37] on icon at bounding box center [40, 34] width 29 height 5
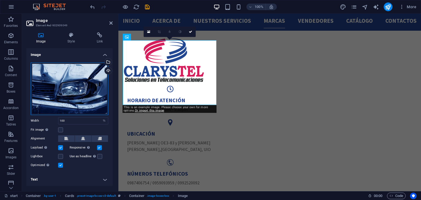
click at [66, 66] on div "Drag files here, click to choose files or select files from Files or our free s…" at bounding box center [70, 89] width 78 height 53
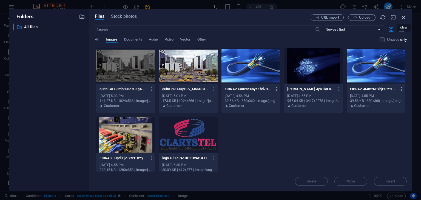
click at [403, 18] on icon "button" at bounding box center [404, 17] width 6 height 6
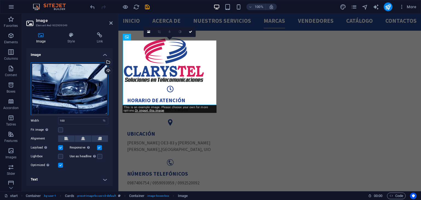
click at [53, 97] on div "Drag files here, click to choose files or select files from Files or our free s…" at bounding box center [70, 89] width 78 height 53
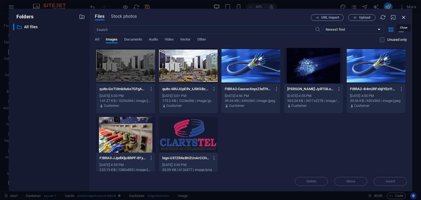
click at [405, 15] on icon "button" at bounding box center [404, 17] width 6 height 6
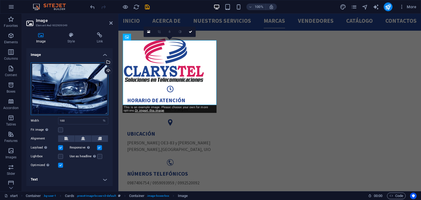
click at [94, 88] on div "Drag files here, click to choose files or select files from Files or our free s…" at bounding box center [70, 89] width 78 height 53
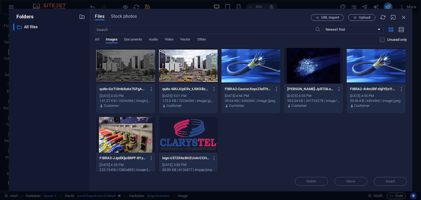
click at [94, 88] on div "Files Stock photos URL import Upload ​ Newest first Oldest first Name (A-Z) Nam…" at bounding box center [250, 100] width 323 height 183
click at [404, 15] on icon "button" at bounding box center [404, 17] width 6 height 6
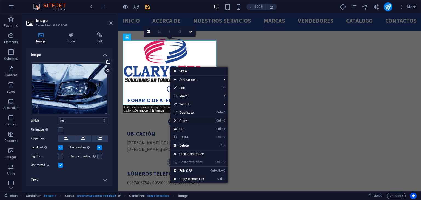
click at [209, 123] on li "Ctrl C Copy" at bounding box center [199, 121] width 57 height 8
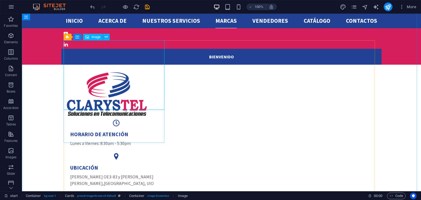
select select "%"
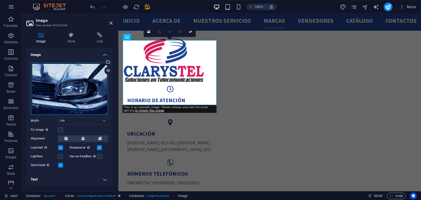
click at [96, 78] on div "Drag files here, click to choose files or select files from Files or our free s…" at bounding box center [70, 89] width 78 height 53
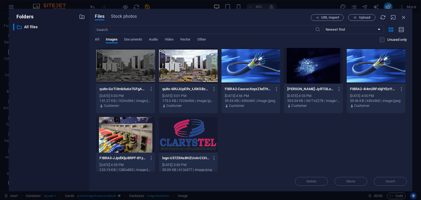
click at [96, 78] on div "quito-GoTI3mb3u6e7GFgACkAy_g.jpg quito-GoTI3mb3u6e7GFgACkAy_g.jpg Sep 4, 2025 5…" at bounding box center [125, 81] width 59 height 66
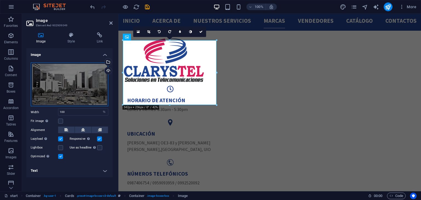
click at [96, 78] on div "Drag files here, click to choose files or select files from Files or our free s…" at bounding box center [70, 85] width 78 height 44
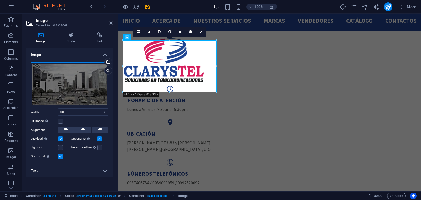
click at [96, 78] on div "Drag files here, click to choose files or select files from Files or our free s…" at bounding box center [70, 85] width 78 height 44
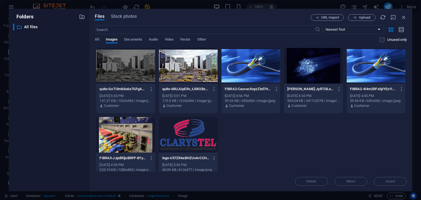
click at [96, 78] on div "quito-GoTI3mb3u6e7GFgACkAy_g.jpg quito-GoTI3mb3u6e7GFgACkAy_g.jpg Sep 4, 2025 5…" at bounding box center [125, 81] width 59 height 66
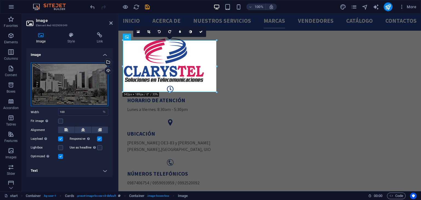
click at [96, 78] on div "Drag files here, click to choose files or select files from Files or our free s…" at bounding box center [70, 85] width 78 height 44
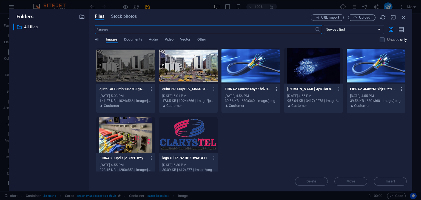
scroll to position [732, 0]
click at [213, 88] on icon "button" at bounding box center [214, 89] width 5 height 5
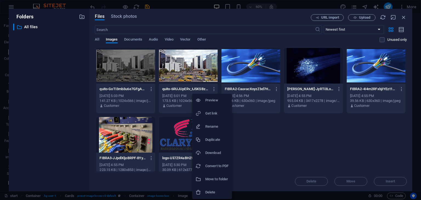
click at [215, 192] on h6 "Delete" at bounding box center [217, 192] width 23 height 7
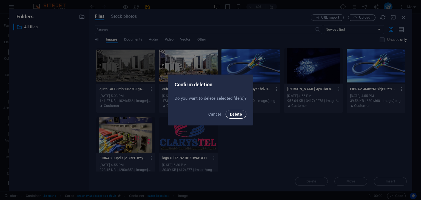
click at [231, 112] on span "Delete" at bounding box center [236, 114] width 12 height 4
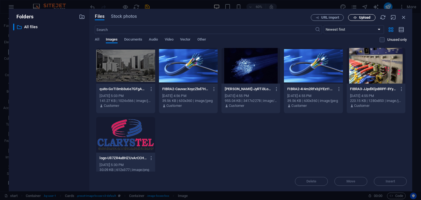
click at [371, 19] on span "Upload" at bounding box center [362, 18] width 22 height 4
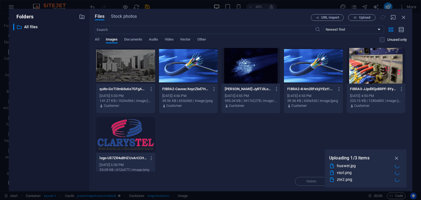
scroll to position [623, 0]
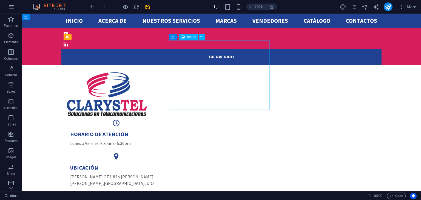
select select "%"
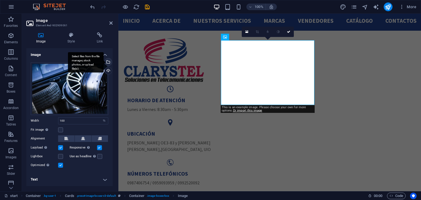
click at [111, 64] on div "Select files from the file manager, stock photos, or upload file(s)" at bounding box center [108, 62] width 8 height 8
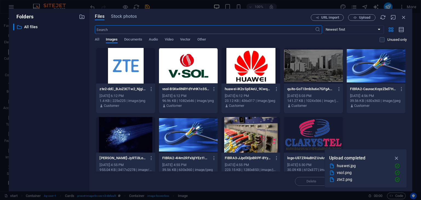
scroll to position [732, 0]
click at [133, 71] on div at bounding box center [125, 66] width 59 height 36
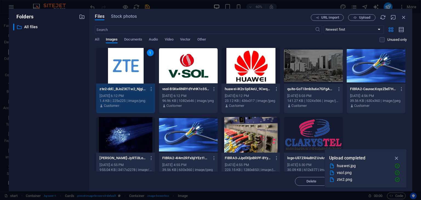
click at [133, 71] on div "1" at bounding box center [125, 66] width 59 height 36
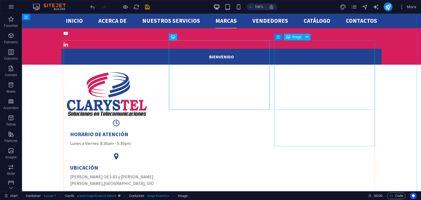
select select "%"
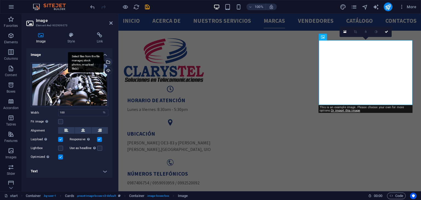
click at [109, 61] on div "Select files from the file manager, stock photos, or upload file(s)" at bounding box center [108, 62] width 8 height 8
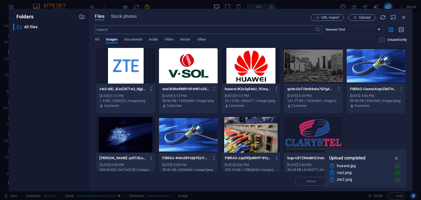
scroll to position [732, 0]
click at [171, 64] on div at bounding box center [188, 66] width 59 height 36
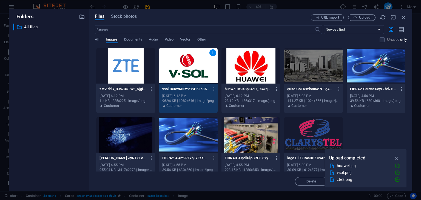
click at [171, 64] on div "1" at bounding box center [188, 66] width 59 height 36
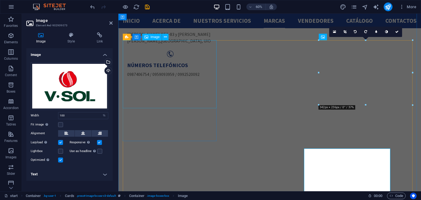
scroll to position [623, 0]
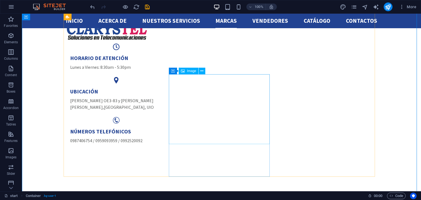
scroll to position [701, 0]
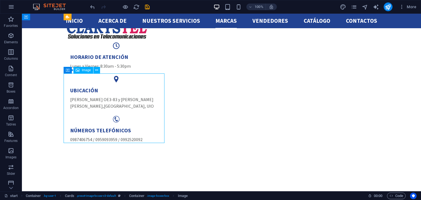
select select "%"
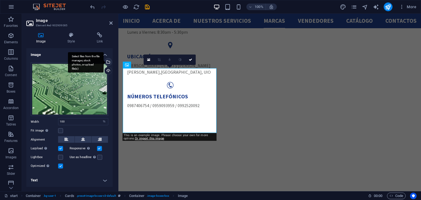
click at [104, 61] on div "Select files from the file manager, stock photos, or upload file(s)" at bounding box center [86, 62] width 36 height 21
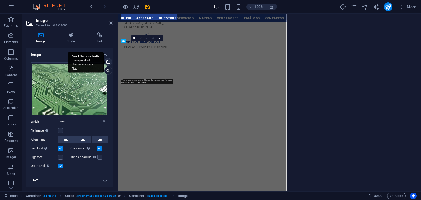
scroll to position [809, 0]
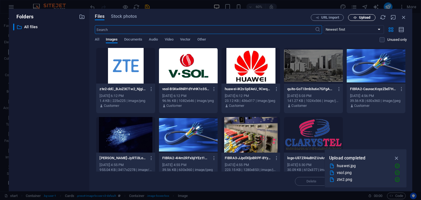
click at [355, 17] on icon "button" at bounding box center [356, 18] width 4 height 4
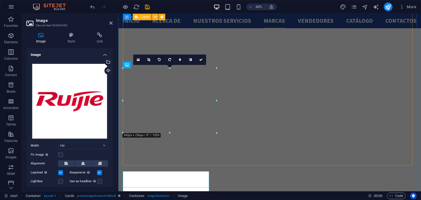
scroll to position [701, 0]
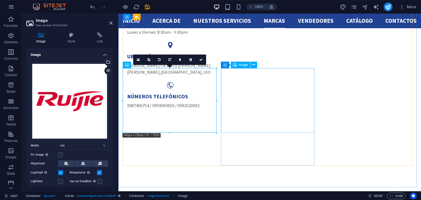
select select "%"
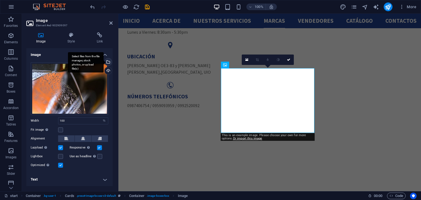
click at [109, 65] on div "Select files from the file manager, stock photos, or upload file(s)" at bounding box center [108, 62] width 8 height 8
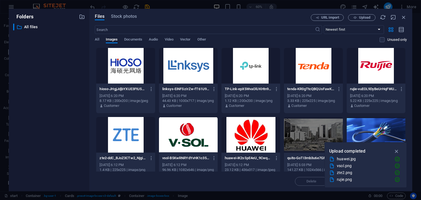
click at [262, 66] on div at bounding box center [251, 66] width 59 height 36
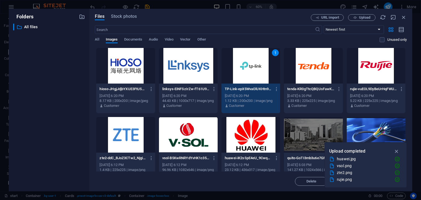
click at [262, 66] on div "1" at bounding box center [251, 66] width 59 height 36
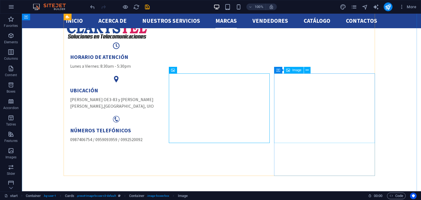
select select "%"
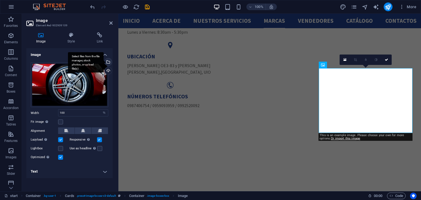
click at [109, 62] on div "Select files from the file manager, stock photos, or upload file(s)" at bounding box center [108, 62] width 8 height 8
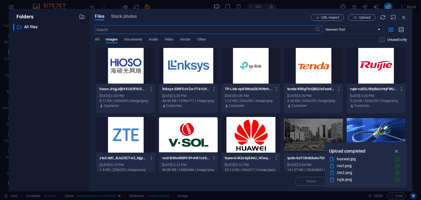
scroll to position [809, 0]
click at [307, 76] on div at bounding box center [313, 66] width 59 height 36
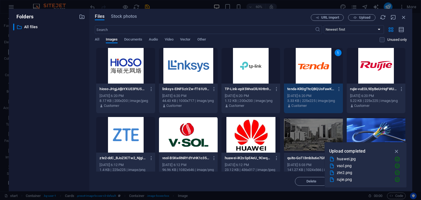
click at [307, 76] on div "1" at bounding box center [313, 66] width 59 height 36
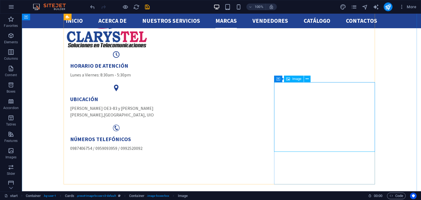
scroll to position [691, 0]
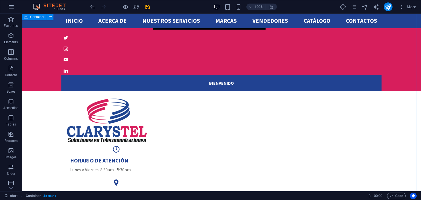
scroll to position [644, 0]
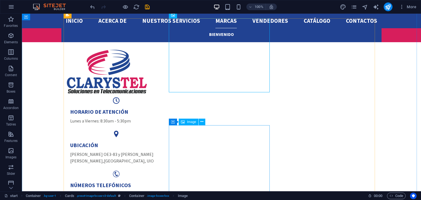
scroll to position [645, 0]
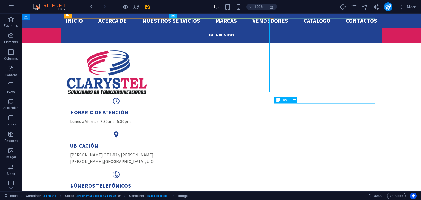
click at [301, 102] on div "Text" at bounding box center [287, 100] width 27 height 7
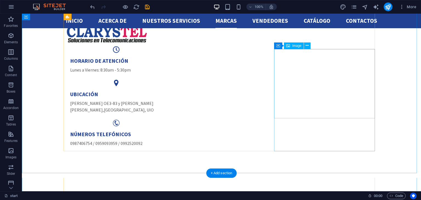
scroll to position [697, 0]
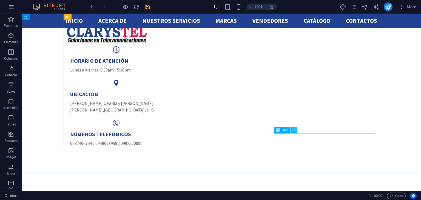
click at [293, 134] on button at bounding box center [294, 130] width 7 height 7
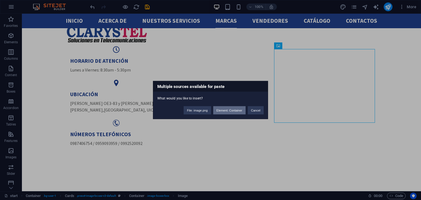
click at [239, 112] on button "Element: Container" at bounding box center [229, 110] width 32 height 8
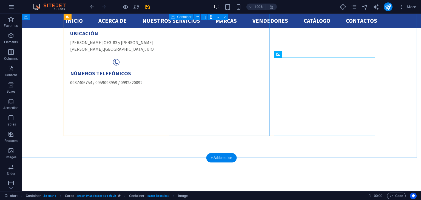
scroll to position [757, 0]
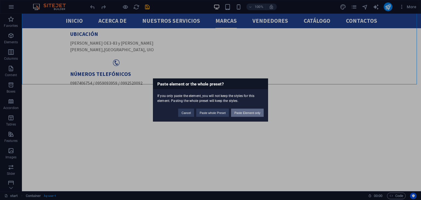
click at [236, 115] on button "Paste Element only" at bounding box center [247, 113] width 33 height 8
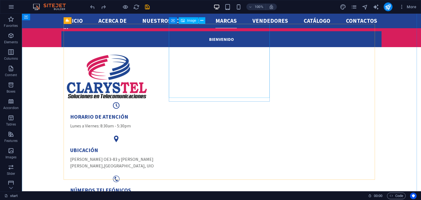
scroll to position [640, 0]
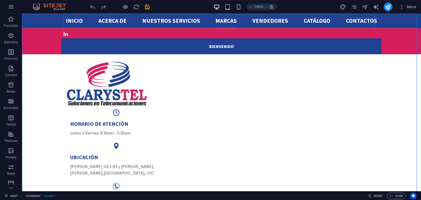
scroll to position [634, 0]
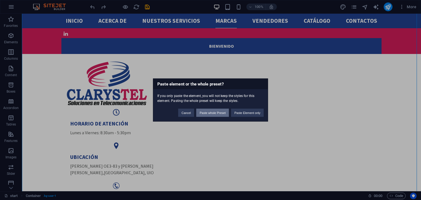
click at [212, 112] on button "Paste whole Preset" at bounding box center [212, 113] width 33 height 8
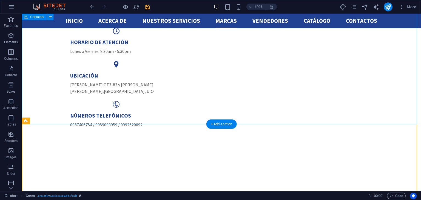
scroll to position [704, 0]
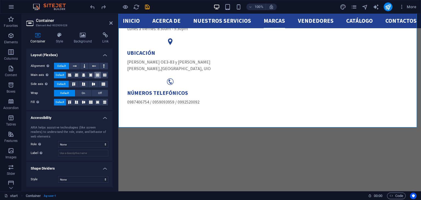
scroll to position [0, 0]
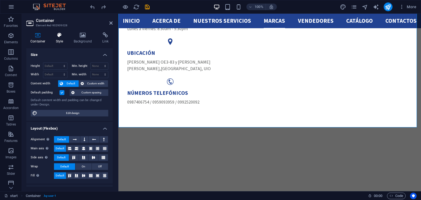
click at [57, 36] on icon at bounding box center [60, 34] width 16 height 5
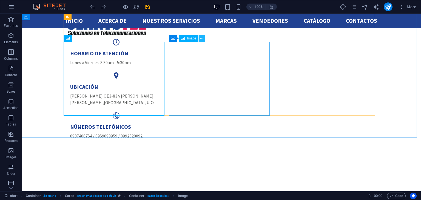
click at [204, 41] on button at bounding box center [202, 38] width 7 height 7
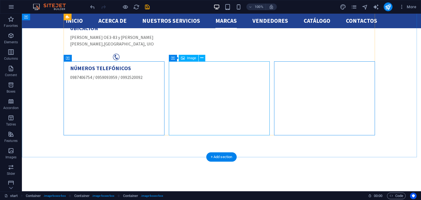
scroll to position [720, 0]
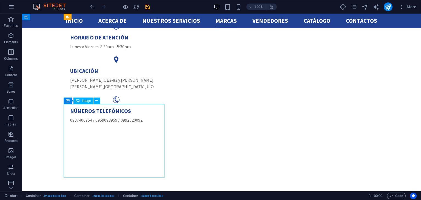
select select "%"
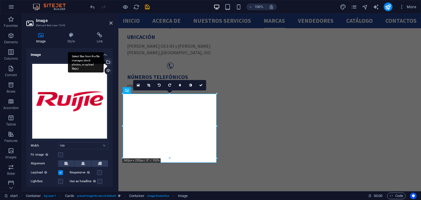
click at [104, 64] on div "Select files from the file manager, stock photos, or upload file(s)" at bounding box center [86, 62] width 36 height 21
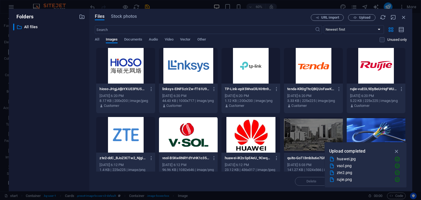
click at [184, 66] on div at bounding box center [188, 66] width 59 height 36
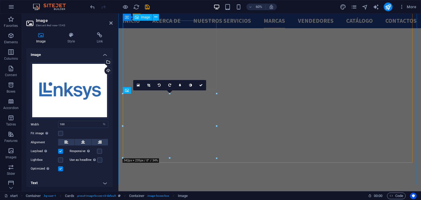
scroll to position [720, 0]
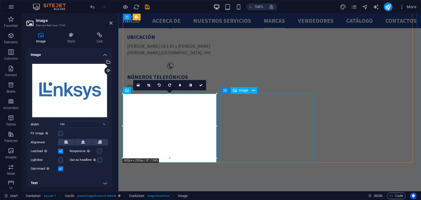
select select "%"
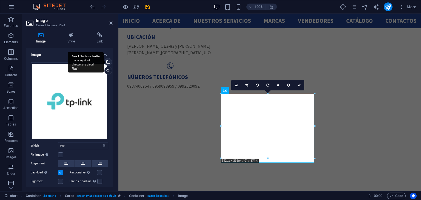
click at [107, 62] on div "Select files from the file manager, stock photos, or upload file(s)" at bounding box center [108, 62] width 8 height 8
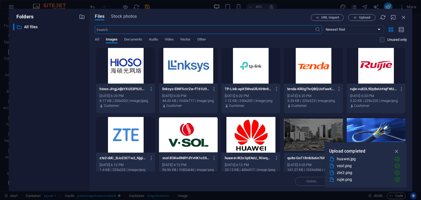
click at [135, 69] on div at bounding box center [125, 66] width 59 height 36
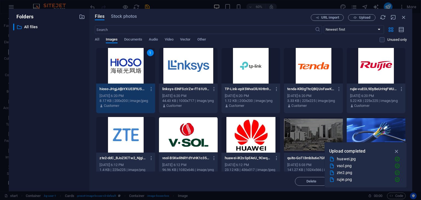
click at [135, 69] on div "1" at bounding box center [125, 66] width 59 height 36
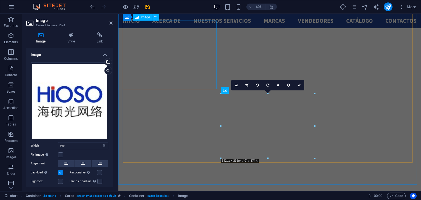
scroll to position [720, 0]
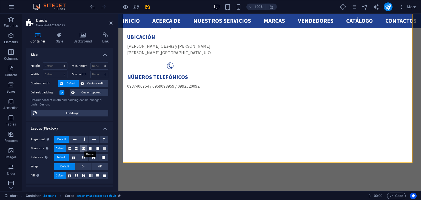
click at [86, 147] on button at bounding box center [83, 148] width 7 height 7
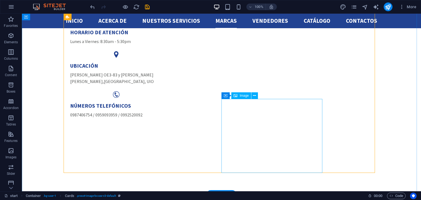
scroll to position [753, 0]
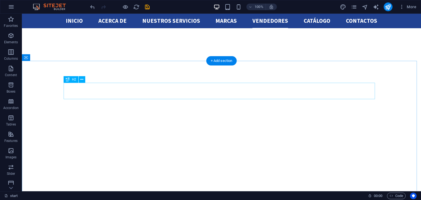
scroll to position [859, 0]
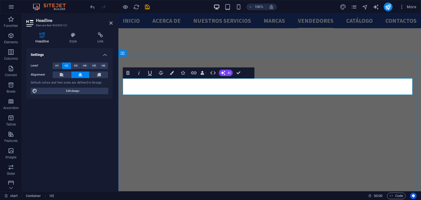
scroll to position [864, 0]
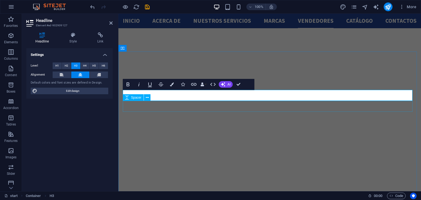
copy h3 "vendedores especializados y listos para cualquier requerimiento."
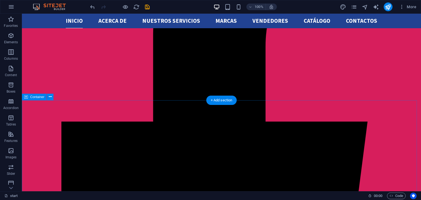
scroll to position [122, 0]
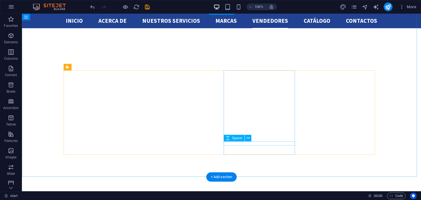
scroll to position [906, 0]
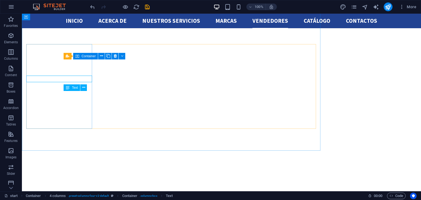
scroll to position [921, 0]
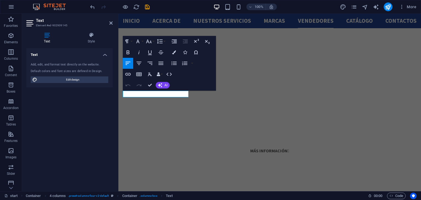
scroll to position [906, 0]
click at [137, 64] on icon "button" at bounding box center [139, 63] width 7 height 7
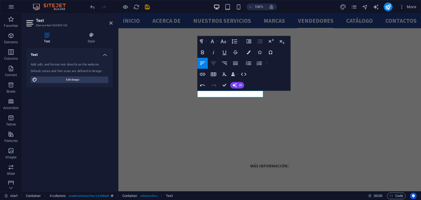
click at [212, 63] on icon "button" at bounding box center [213, 63] width 5 height 3
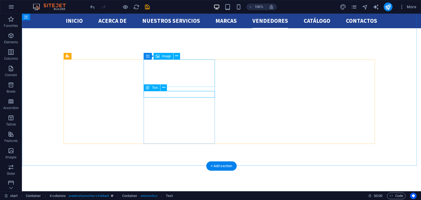
scroll to position [921, 0]
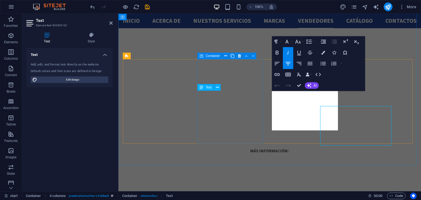
scroll to position [906, 0]
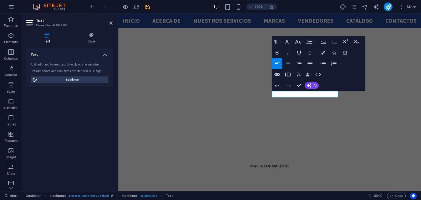
click at [290, 66] on icon "button" at bounding box center [288, 63] width 7 height 7
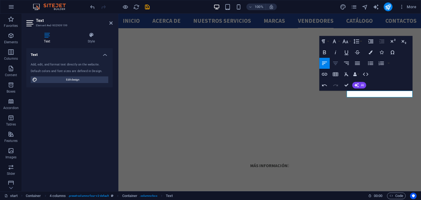
click at [335, 61] on icon "button" at bounding box center [336, 63] width 7 height 7
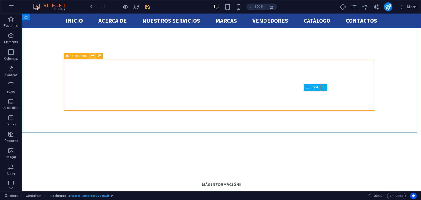
click at [91, 55] on icon at bounding box center [92, 56] width 3 height 6
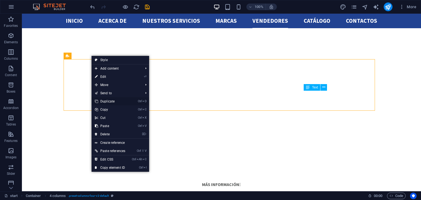
click at [111, 98] on link "Ctrl D Duplicate" at bounding box center [110, 101] width 37 height 8
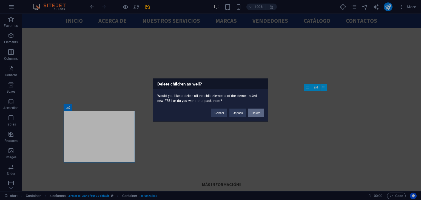
click at [252, 113] on button "Delete" at bounding box center [256, 113] width 15 height 8
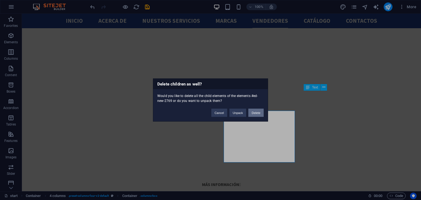
click at [258, 112] on button "Delete" at bounding box center [256, 113] width 15 height 8
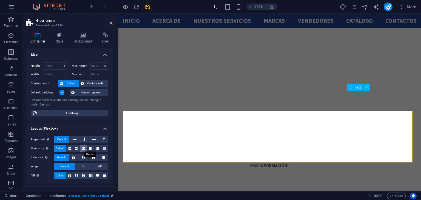
click at [84, 147] on icon at bounding box center [83, 148] width 3 height 7
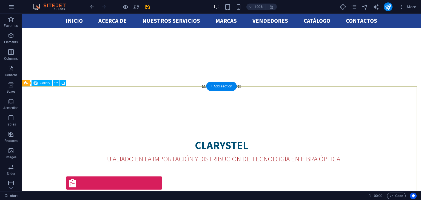
scroll to position [1011, 0]
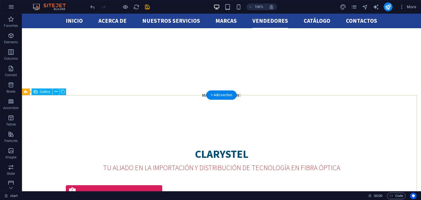
select select "4"
select select "px"
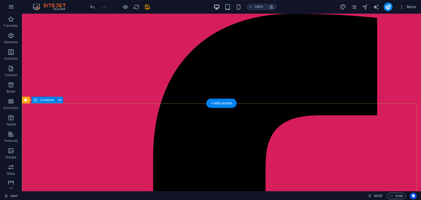
scroll to position [0, 0]
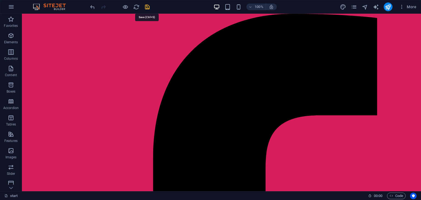
click at [148, 5] on icon "save" at bounding box center [147, 7] width 6 height 6
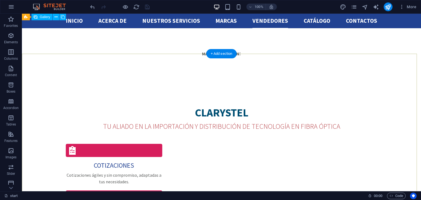
scroll to position [1052, 0]
select select "4"
select select "px"
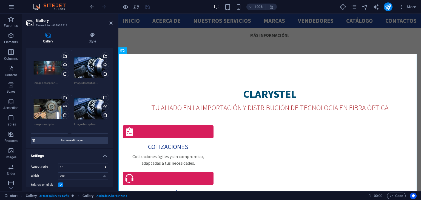
scroll to position [72, 0]
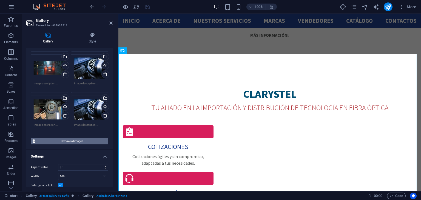
click at [71, 138] on span "Remove all images" at bounding box center [72, 141] width 70 height 7
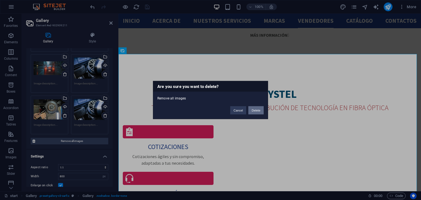
click at [259, 107] on button "Delete" at bounding box center [256, 110] width 15 height 8
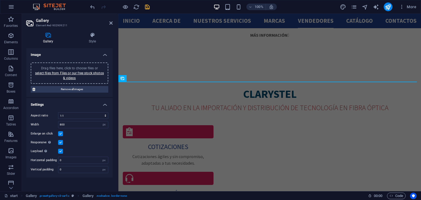
scroll to position [0, 0]
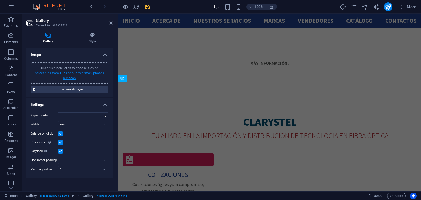
click at [75, 74] on link "select files from Files or our free stock photos & videos" at bounding box center [69, 75] width 69 height 9
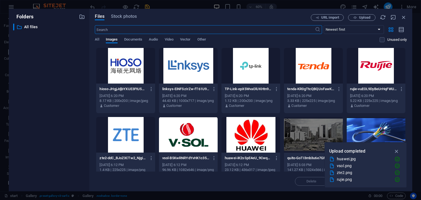
scroll to position [984, 0]
click at [108, 73] on div at bounding box center [125, 66] width 59 height 36
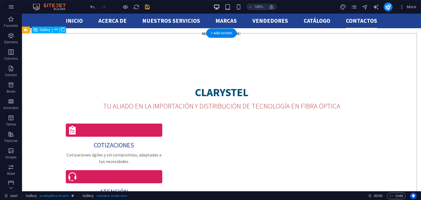
scroll to position [1073, 0]
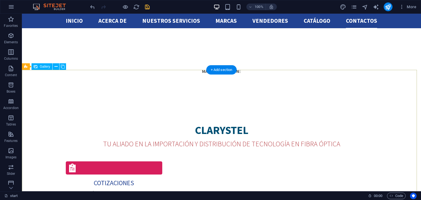
scroll to position [1035, 0]
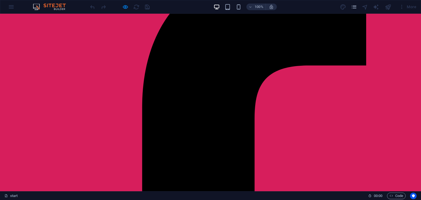
scroll to position [55, 0]
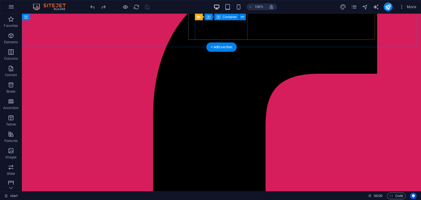
scroll to position [52, 0]
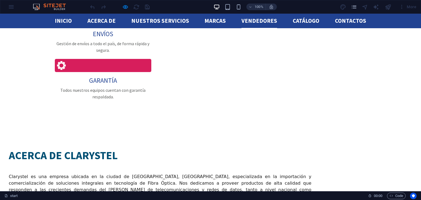
scroll to position [1337, 0]
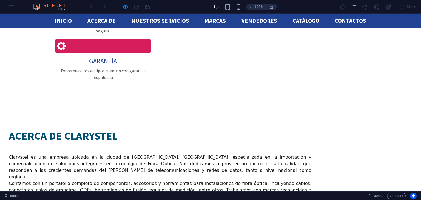
click at [246, 23] on link "Vendedores" at bounding box center [260, 21] width 36 height 15
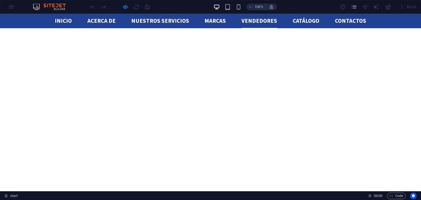
scroll to position [892, 0]
click at [215, 22] on link "Marcas" at bounding box center [215, 21] width 21 height 15
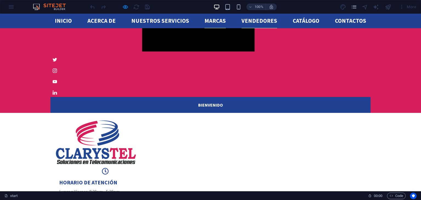
click at [242, 24] on link "Vendedores" at bounding box center [260, 21] width 36 height 15
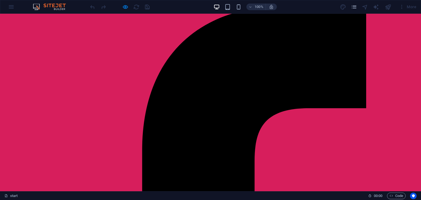
scroll to position [0, 0]
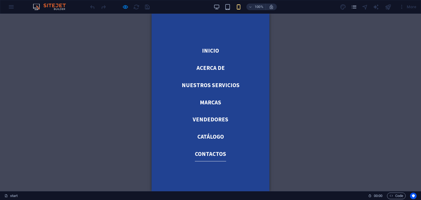
click at [195, 149] on link "Contactos" at bounding box center [210, 154] width 31 height 15
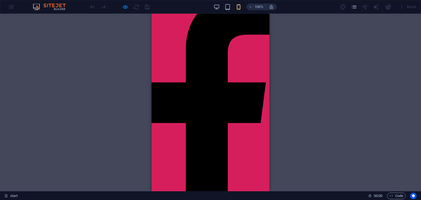
scroll to position [9, 0]
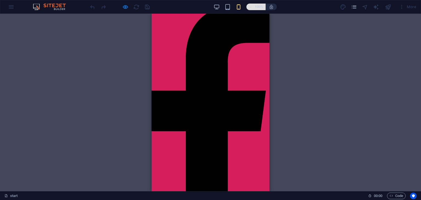
click at [252, 6] on icon "button" at bounding box center [251, 7] width 4 height 4
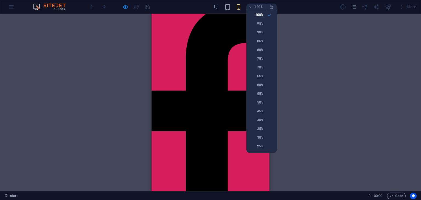
click at [240, 5] on div at bounding box center [210, 100] width 421 height 200
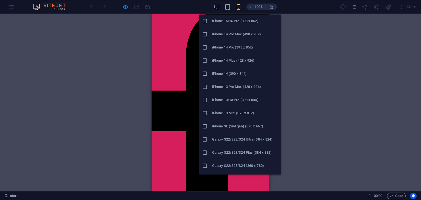
scroll to position [80, 0]
click at [230, 111] on h6 "iPhone 13 Mini (375 x 812)" at bounding box center [245, 112] width 66 height 7
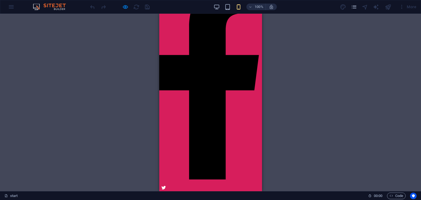
scroll to position [31, 0]
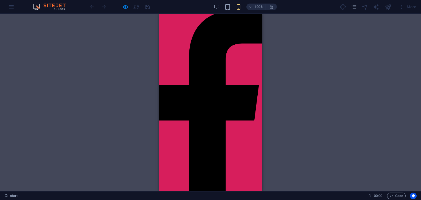
scroll to position [0, 0]
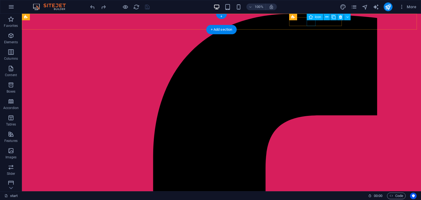
select select "xMidYMid"
select select "px"
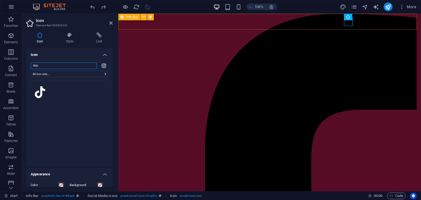
type input "tiktok"
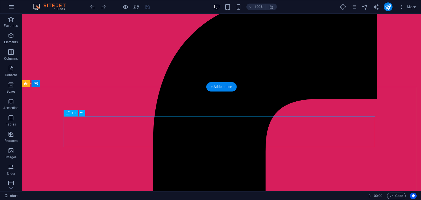
scroll to position [16, 0]
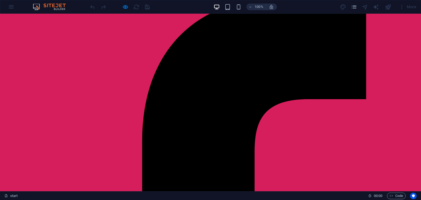
scroll to position [0, 0]
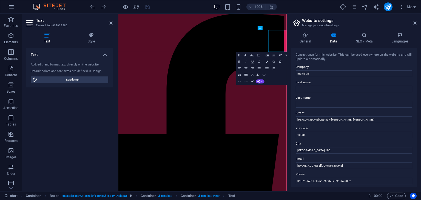
click at [381, 67] on label "Company" at bounding box center [354, 67] width 117 height 7
click at [381, 71] on input "Individual" at bounding box center [354, 74] width 117 height 7
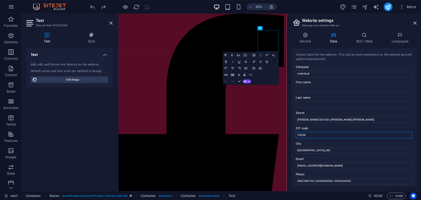
click at [330, 137] on input "10038" at bounding box center [354, 135] width 117 height 7
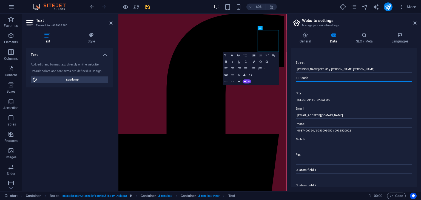
scroll to position [53, 0]
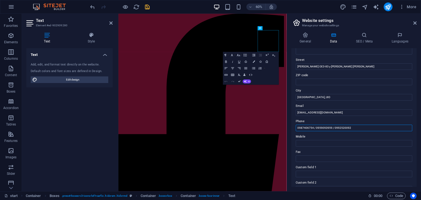
click at [329, 130] on input "0987406754 / 0959093959 / 0992520092" at bounding box center [354, 128] width 117 height 7
click at [340, 128] on input "0987406754 / 0959093959 / 0992520092" at bounding box center [354, 128] width 117 height 7
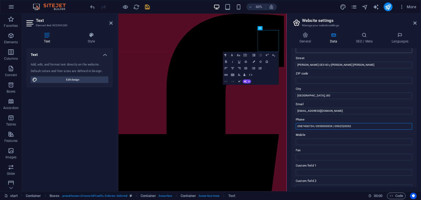
scroll to position [125, 0]
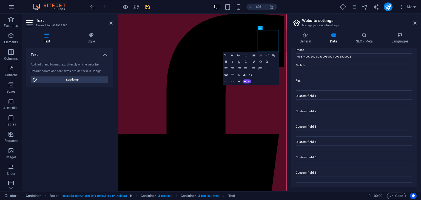
click at [417, 25] on aside "Website settings Manage your website settings General Data SEO / Meta Languages…" at bounding box center [354, 103] width 134 height 178
click at [415, 21] on icon at bounding box center [415, 23] width 3 height 4
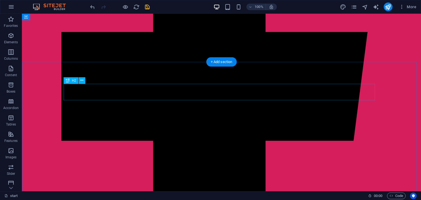
scroll to position [0, 0]
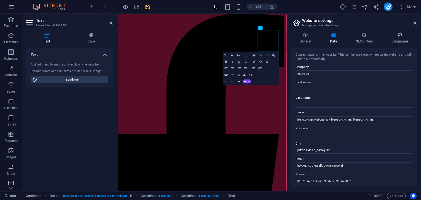
click at [379, 62] on div "Contact data for this website. This can be used everywhere on the website and w…" at bounding box center [354, 117] width 125 height 139
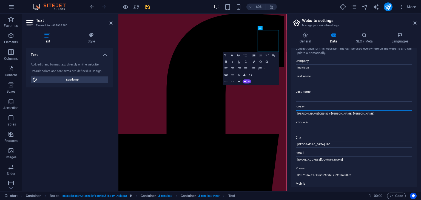
click at [352, 112] on input "[PERSON_NAME] OE3-83 y Teniente [PERSON_NAME]" at bounding box center [354, 114] width 117 height 7
type input "[PERSON_NAME] OE3-83 y Teniente [PERSON_NAME]"
click at [417, 22] on icon at bounding box center [415, 23] width 3 height 4
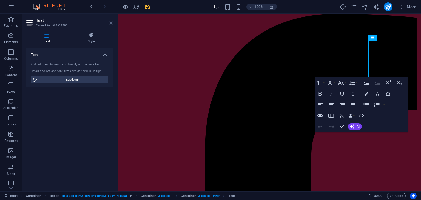
click at [111, 25] on icon at bounding box center [110, 23] width 3 height 4
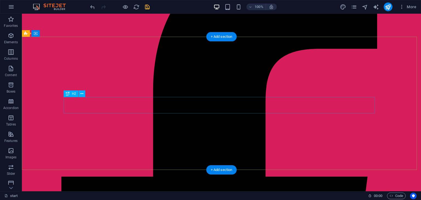
scroll to position [66, 0]
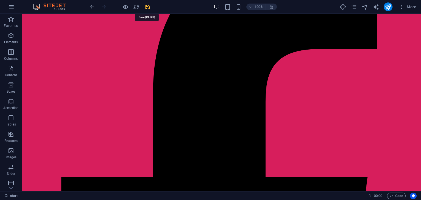
click at [145, 7] on icon "save" at bounding box center [147, 7] width 6 height 6
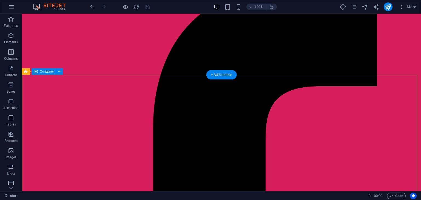
scroll to position [33, 0]
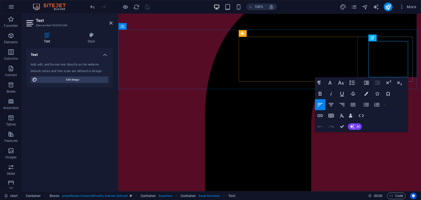
scroll to position [0, 0]
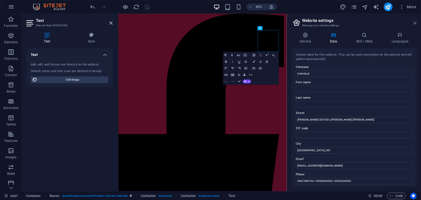
click at [414, 22] on icon at bounding box center [415, 23] width 3 height 4
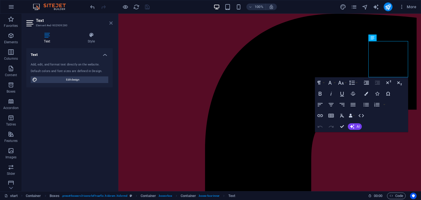
click at [110, 24] on icon at bounding box center [110, 23] width 3 height 4
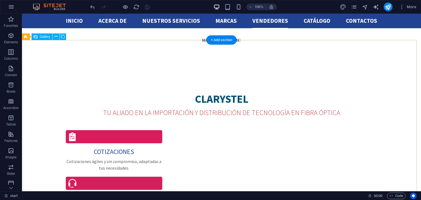
scroll to position [1066, 0]
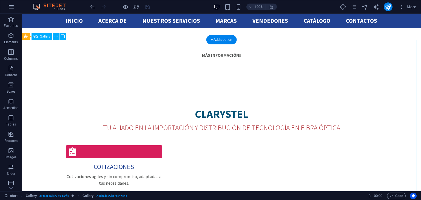
select select "4"
select select "px"
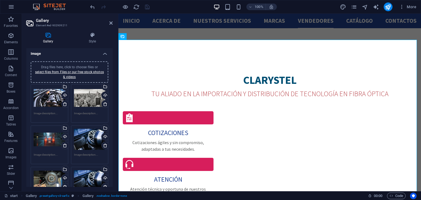
scroll to position [1, 0]
click at [65, 85] on div "Select files from the file manager, stock photos, or upload file(s)" at bounding box center [65, 87] width 8 height 8
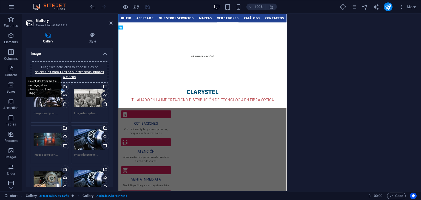
scroll to position [1144, 0]
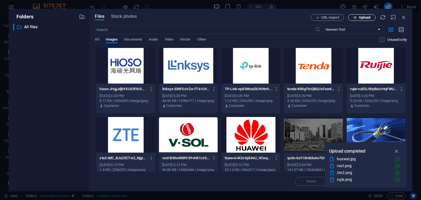
click at [362, 19] on span "Upload" at bounding box center [364, 17] width 11 height 3
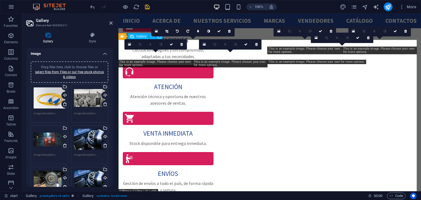
scroll to position [1051, 0]
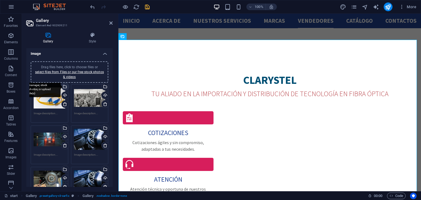
click at [66, 84] on div "Select files from the file manager, stock photos, or upload file(s)" at bounding box center [65, 87] width 8 height 8
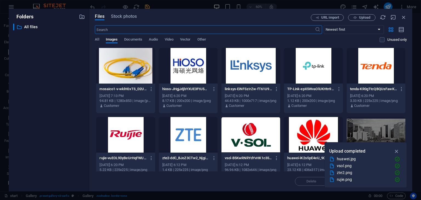
scroll to position [1144, 0]
click at [354, 16] on icon "button" at bounding box center [356, 18] width 4 height 4
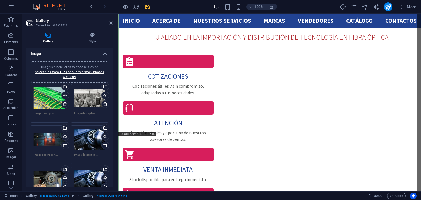
scroll to position [1108, 0]
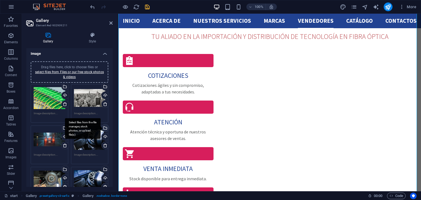
click at [105, 129] on div "Select files from the file manager, stock photos, or upload file(s)" at bounding box center [105, 129] width 8 height 8
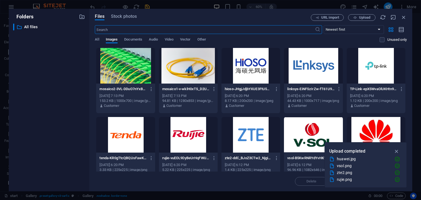
scroll to position [1191, 0]
click at [355, 17] on icon "button" at bounding box center [356, 18] width 4 height 4
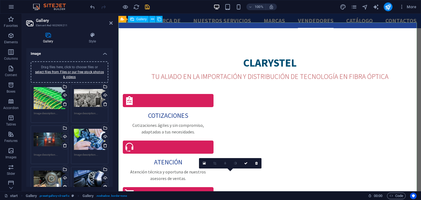
scroll to position [1068, 0]
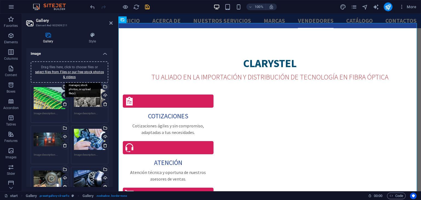
click at [105, 88] on div "Select files from the file manager, stock photos, or upload file(s)" at bounding box center [105, 87] width 8 height 8
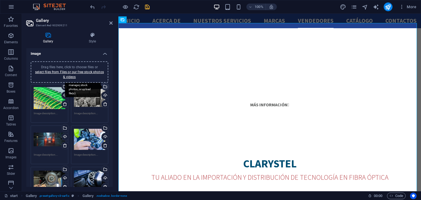
scroll to position [1161, 0]
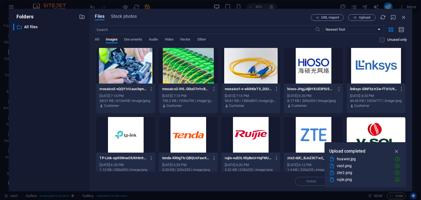
click at [246, 67] on div at bounding box center [251, 66] width 59 height 36
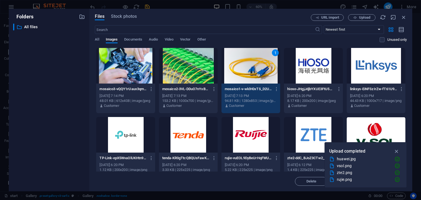
click at [246, 67] on div "1" at bounding box center [251, 66] width 59 height 36
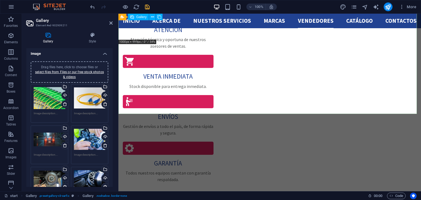
scroll to position [1201, 0]
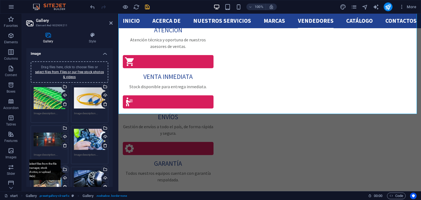
click at [65, 170] on div "Select files from the file manager, stock photos, or upload file(s)" at bounding box center [65, 170] width 8 height 8
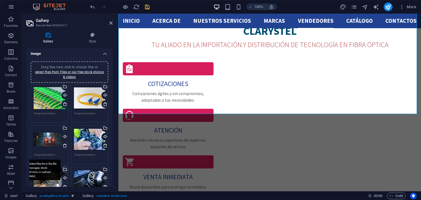
scroll to position [1191, 0]
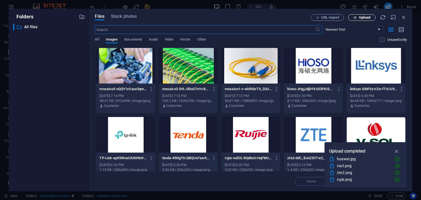
click at [356, 18] on icon "button" at bounding box center [356, 18] width 4 height 4
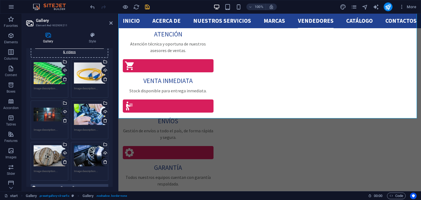
scroll to position [26, 0]
click at [101, 144] on div "Select files from the file manager, stock photos, or upload file(s)" at bounding box center [83, 144] width 36 height 21
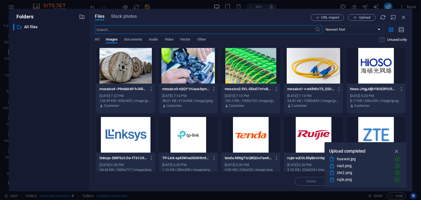
scroll to position [1191, 0]
click at [359, 17] on span "Upload" at bounding box center [362, 18] width 22 height 4
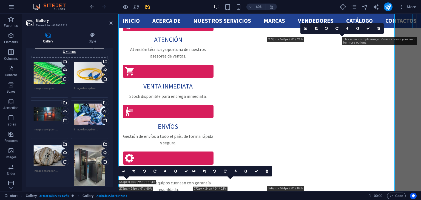
scroll to position [1197, 0]
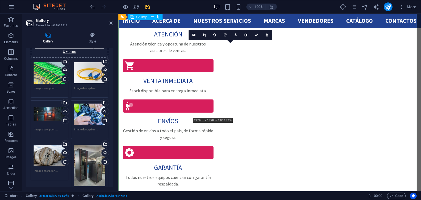
drag, startPoint x: 241, startPoint y: 70, endPoint x: 234, endPoint y: 57, distance: 14.8
drag, startPoint x: 233, startPoint y: 72, endPoint x: 228, endPoint y: 48, distance: 24.4
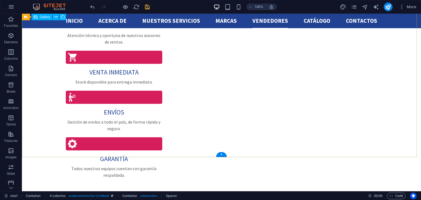
scroll to position [1231, 0]
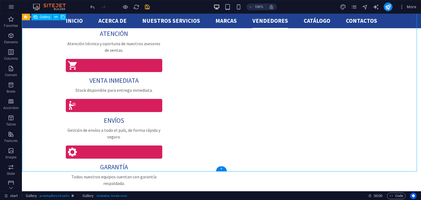
select select "4"
select select "px"
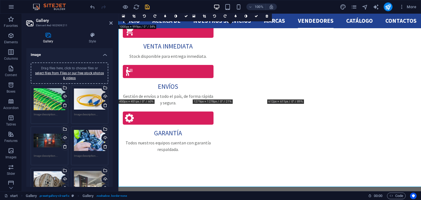
scroll to position [1216, 0]
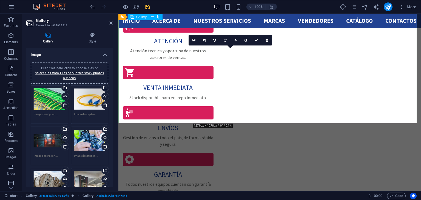
scroll to position [1189, 0]
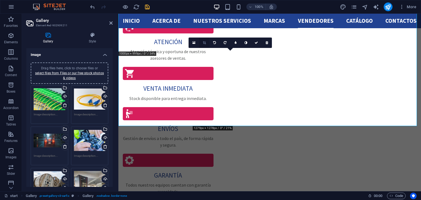
click at [203, 43] on icon at bounding box center [204, 42] width 3 height 3
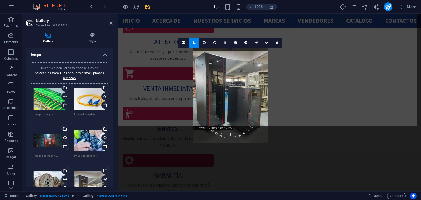
drag, startPoint x: 213, startPoint y: 79, endPoint x: 213, endPoint y: 72, distance: 7.7
click at [213, 72] on div at bounding box center [230, 93] width 75 height 100
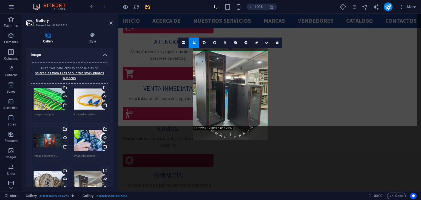
drag, startPoint x: 252, startPoint y: 104, endPoint x: 253, endPoint y: 101, distance: 3.1
click at [253, 101] on div at bounding box center [230, 91] width 75 height 100
click at [242, 92] on div at bounding box center [230, 91] width 75 height 100
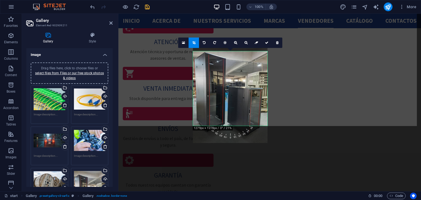
click at [242, 94] on div at bounding box center [230, 94] width 75 height 100
click at [266, 43] on icon at bounding box center [266, 42] width 3 height 3
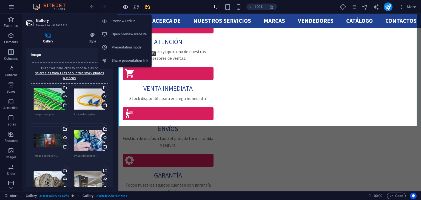
click at [95, 168] on icon "button" at bounding box center [49, 174] width 91 height 13
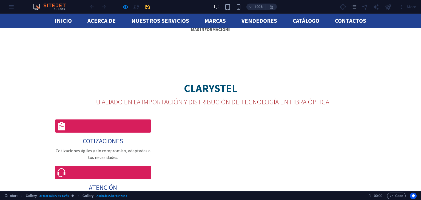
scroll to position [1062, 0]
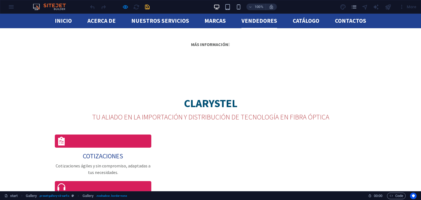
select select "4"
select select "px"
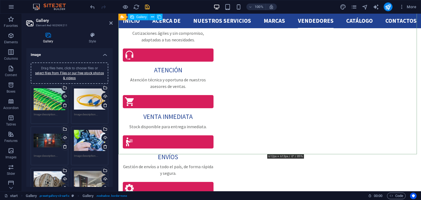
scroll to position [1160, 0]
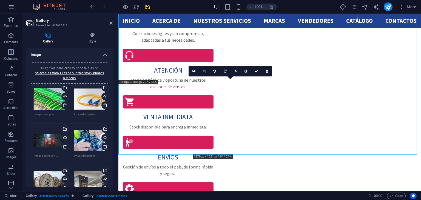
click at [203, 71] on icon at bounding box center [204, 71] width 3 height 3
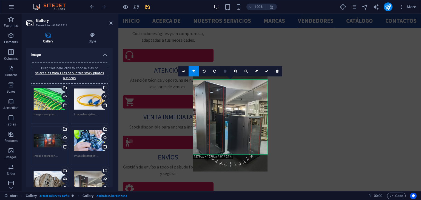
click at [224, 71] on icon at bounding box center [225, 71] width 3 height 3
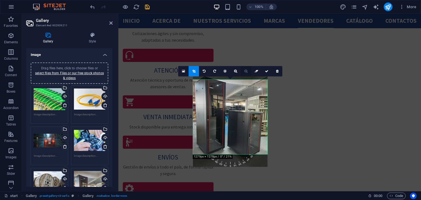
click at [244, 69] on link at bounding box center [246, 71] width 10 height 10
click at [232, 69] on link at bounding box center [235, 71] width 10 height 10
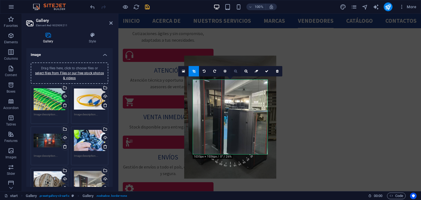
click at [232, 69] on link at bounding box center [235, 71] width 10 height 10
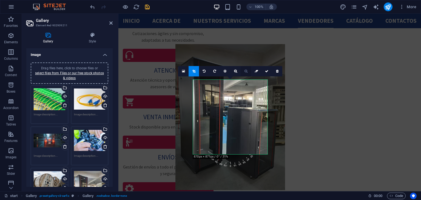
click at [247, 71] on icon at bounding box center [246, 71] width 3 height 3
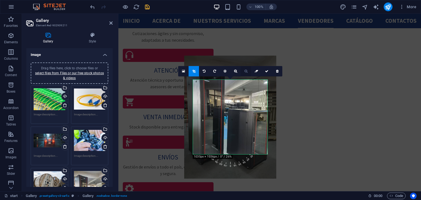
click at [247, 71] on icon at bounding box center [246, 71] width 3 height 3
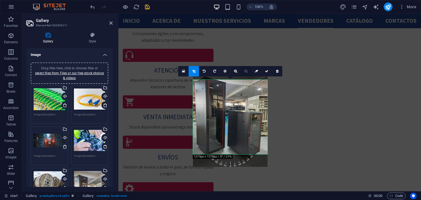
click at [247, 71] on icon at bounding box center [246, 71] width 3 height 3
click at [225, 98] on div at bounding box center [230, 117] width 75 height 100
click at [185, 67] on link at bounding box center [183, 71] width 10 height 10
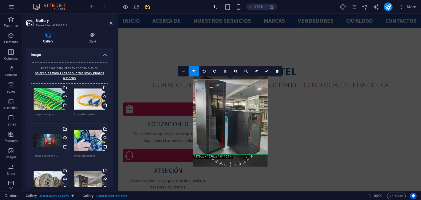
scroll to position [1191, 0]
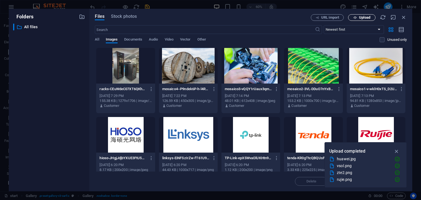
click at [365, 16] on span "Upload" at bounding box center [364, 17] width 11 height 3
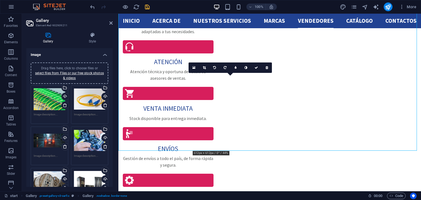
scroll to position [1170, 0]
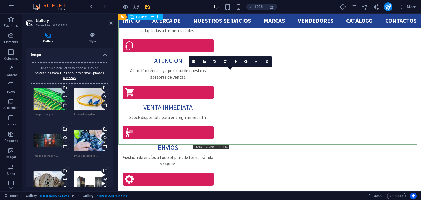
click at [203, 63] on icon at bounding box center [204, 61] width 3 height 3
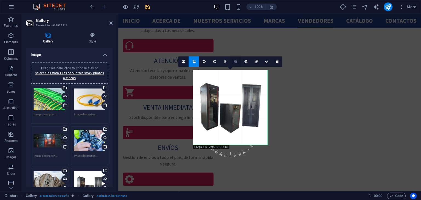
click at [232, 61] on link at bounding box center [235, 62] width 10 height 10
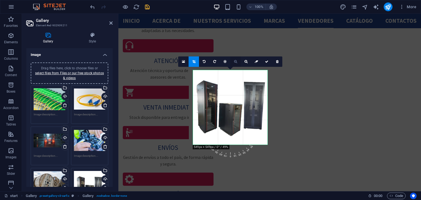
click at [232, 61] on link at bounding box center [235, 62] width 10 height 10
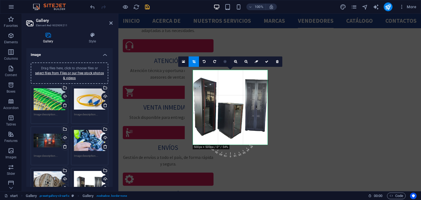
click at [229, 61] on link at bounding box center [225, 62] width 10 height 10
click at [246, 63] on link at bounding box center [246, 62] width 10 height 10
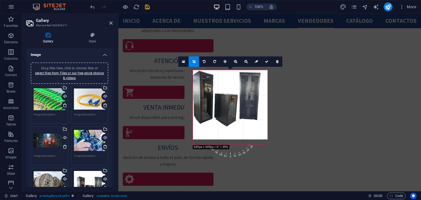
drag, startPoint x: 237, startPoint y: 99, endPoint x: 233, endPoint y: 90, distance: 10.3
click at [233, 90] on div at bounding box center [226, 98] width 83 height 83
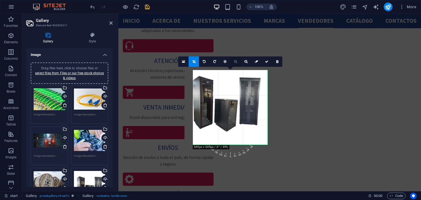
click at [239, 66] on link at bounding box center [235, 62] width 10 height 10
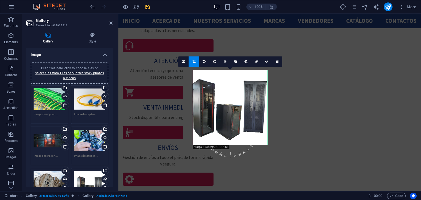
drag, startPoint x: 248, startPoint y: 97, endPoint x: 250, endPoint y: 102, distance: 6.4
click at [250, 102] on div at bounding box center [228, 108] width 91 height 91
click at [250, 64] on link at bounding box center [246, 62] width 10 height 10
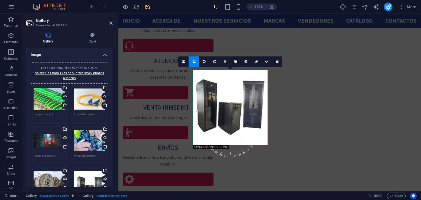
click at [241, 87] on div at bounding box center [229, 106] width 83 height 83
click at [264, 63] on link at bounding box center [267, 62] width 10 height 10
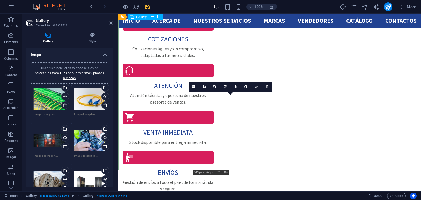
scroll to position [1145, 0]
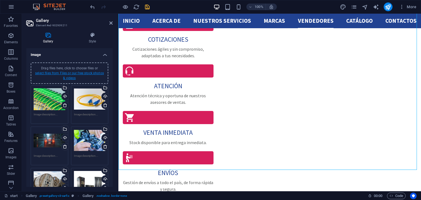
click at [88, 72] on link "select files from Files or our free stock photos & videos" at bounding box center [69, 75] width 69 height 9
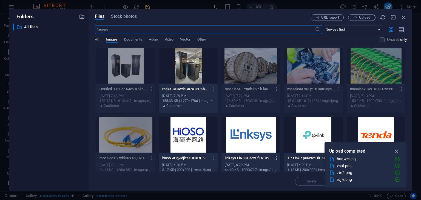
scroll to position [1191, 0]
click at [214, 89] on icon "button" at bounding box center [214, 89] width 5 height 5
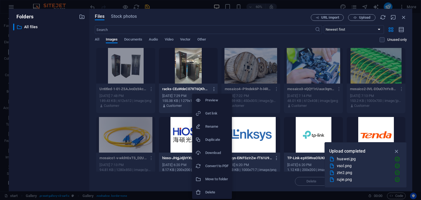
click at [216, 193] on h6 "Delete" at bounding box center [217, 192] width 23 height 7
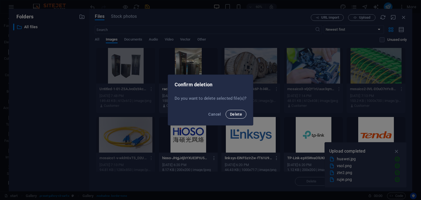
click at [239, 117] on button "Delete" at bounding box center [236, 114] width 21 height 9
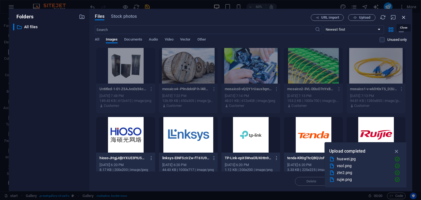
click at [406, 17] on icon "button" at bounding box center [404, 17] width 6 height 6
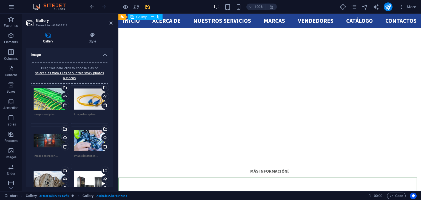
scroll to position [898, 0]
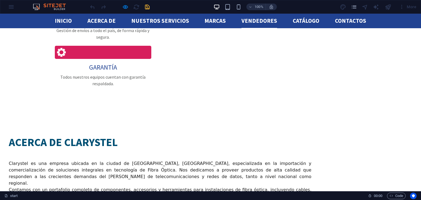
scroll to position [1337, 0]
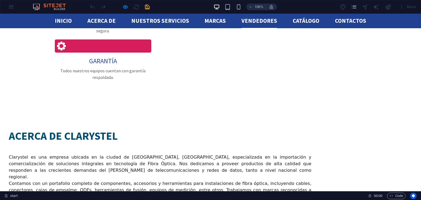
click at [255, 18] on link "Vendedores" at bounding box center [260, 21] width 36 height 15
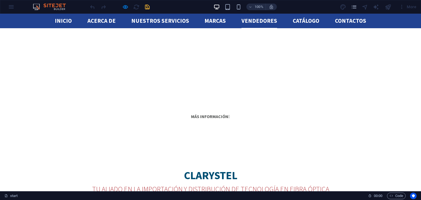
scroll to position [892, 0]
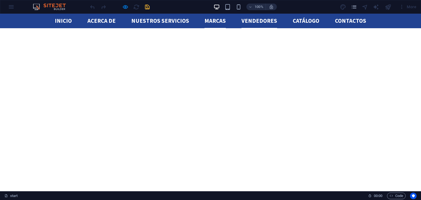
click at [220, 17] on link "Marcas" at bounding box center [215, 21] width 21 height 15
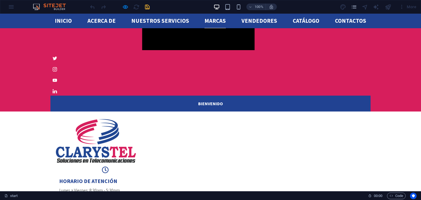
scroll to position [575, 0]
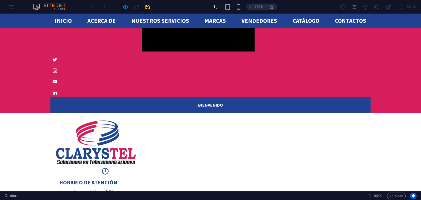
click at [299, 26] on link "catálogo" at bounding box center [306, 21] width 27 height 15
click at [187, 21] on ul "Inicio acerca de Nuestros servicios Marcas Vendedores catálogo Contactos" at bounding box center [211, 21] width 312 height 15
click at [179, 21] on link "Nuestros servicios" at bounding box center [160, 21] width 58 height 15
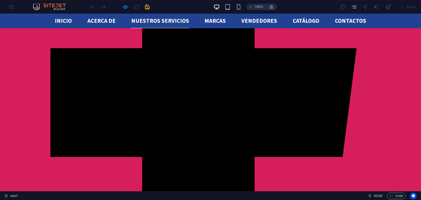
scroll to position [194, 0]
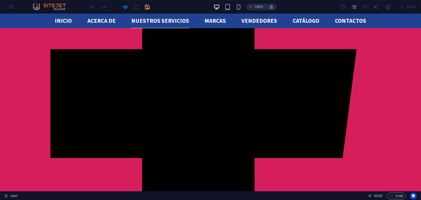
click at [179, 21] on link "Nuestros servicios" at bounding box center [160, 21] width 58 height 15
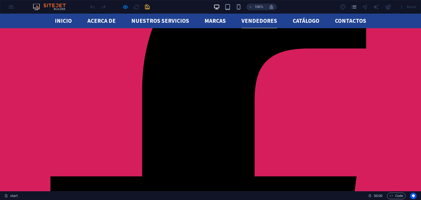
scroll to position [1115, 0]
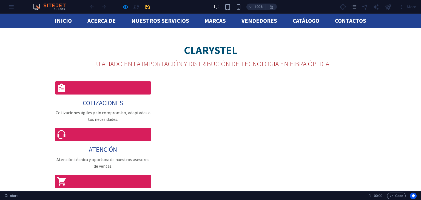
select select "4"
select select "px"
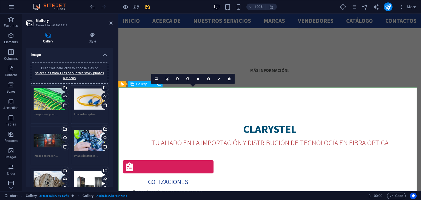
scroll to position [1001, 0]
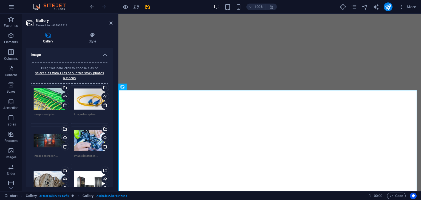
select select "4"
select select "px"
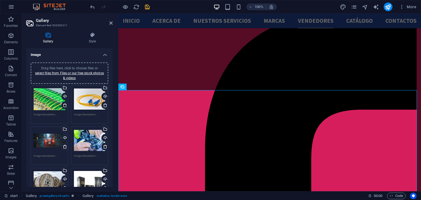
scroll to position [1001, 0]
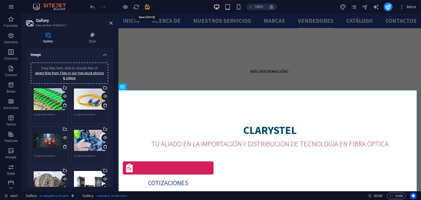
click at [147, 6] on icon "save" at bounding box center [147, 7] width 6 height 6
select select "4"
select select "px"
